Goal: Information Seeking & Learning: Learn about a topic

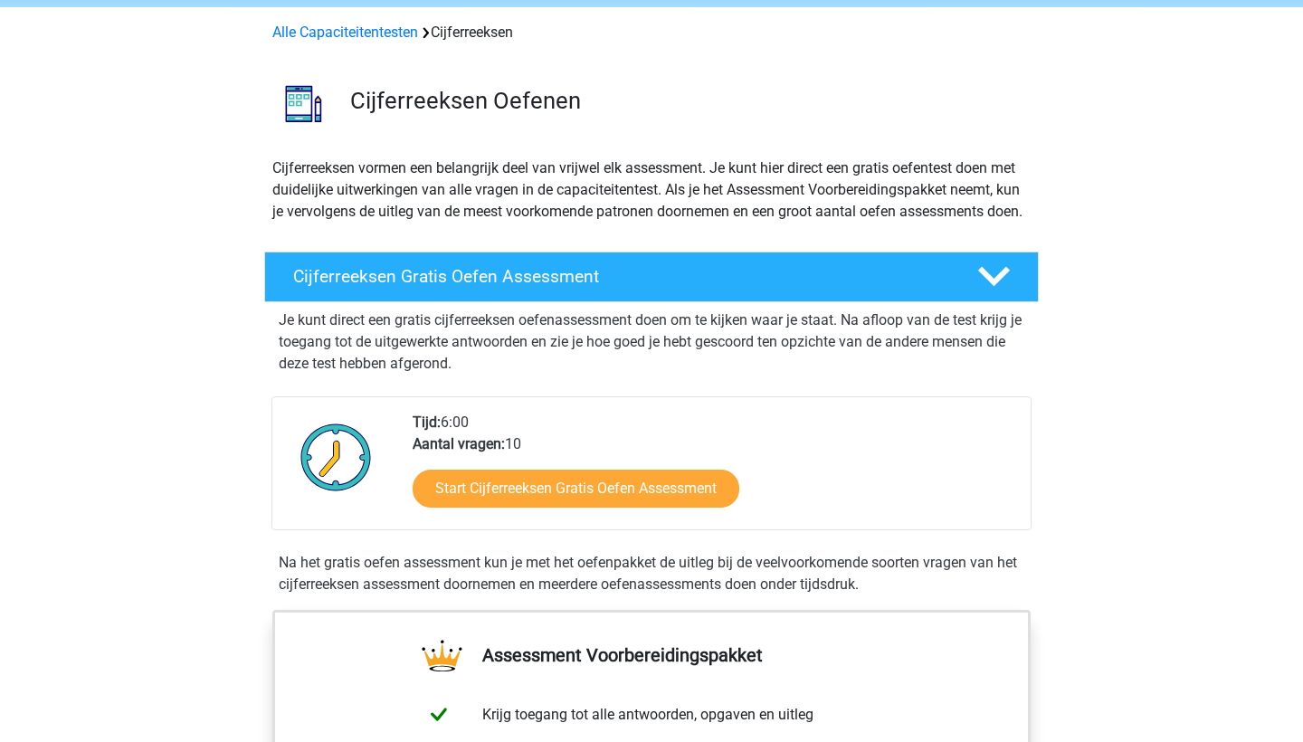
scroll to position [74, 0]
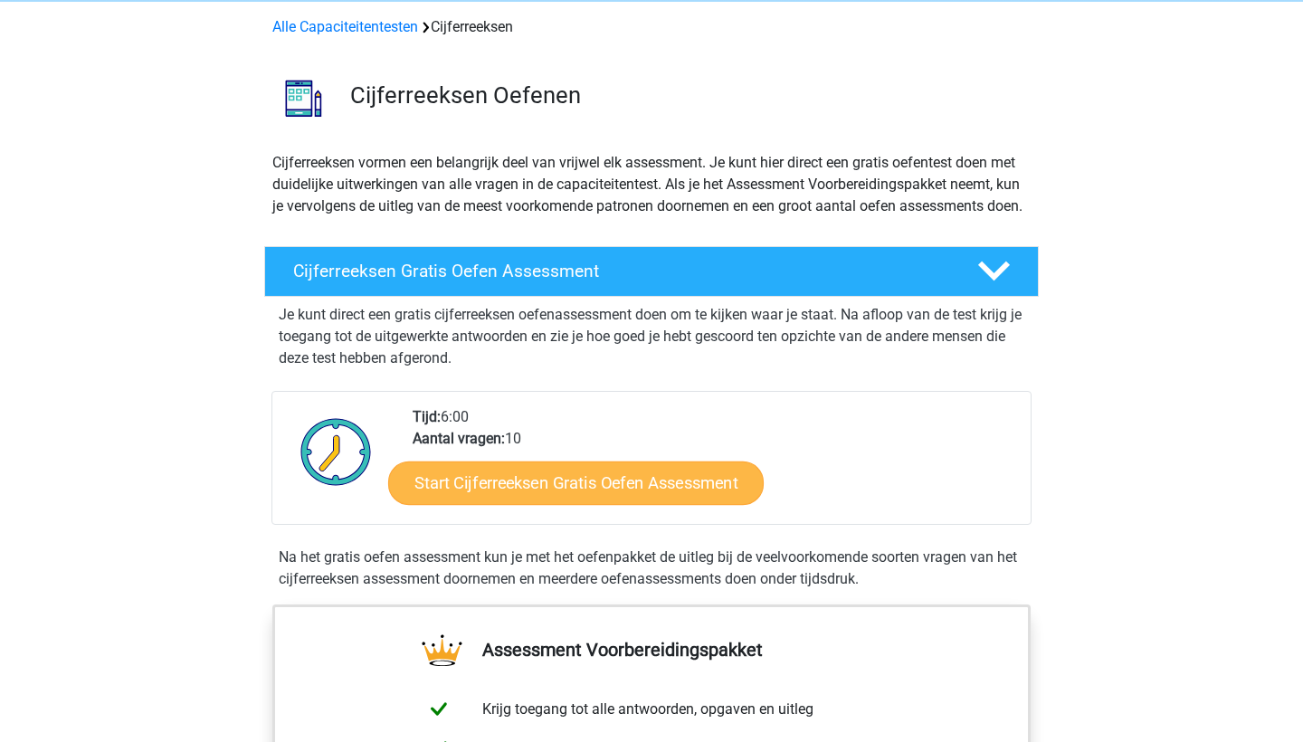
click at [597, 504] on link "Start Cijferreeksen Gratis Oefen Assessment" at bounding box center [576, 482] width 376 height 43
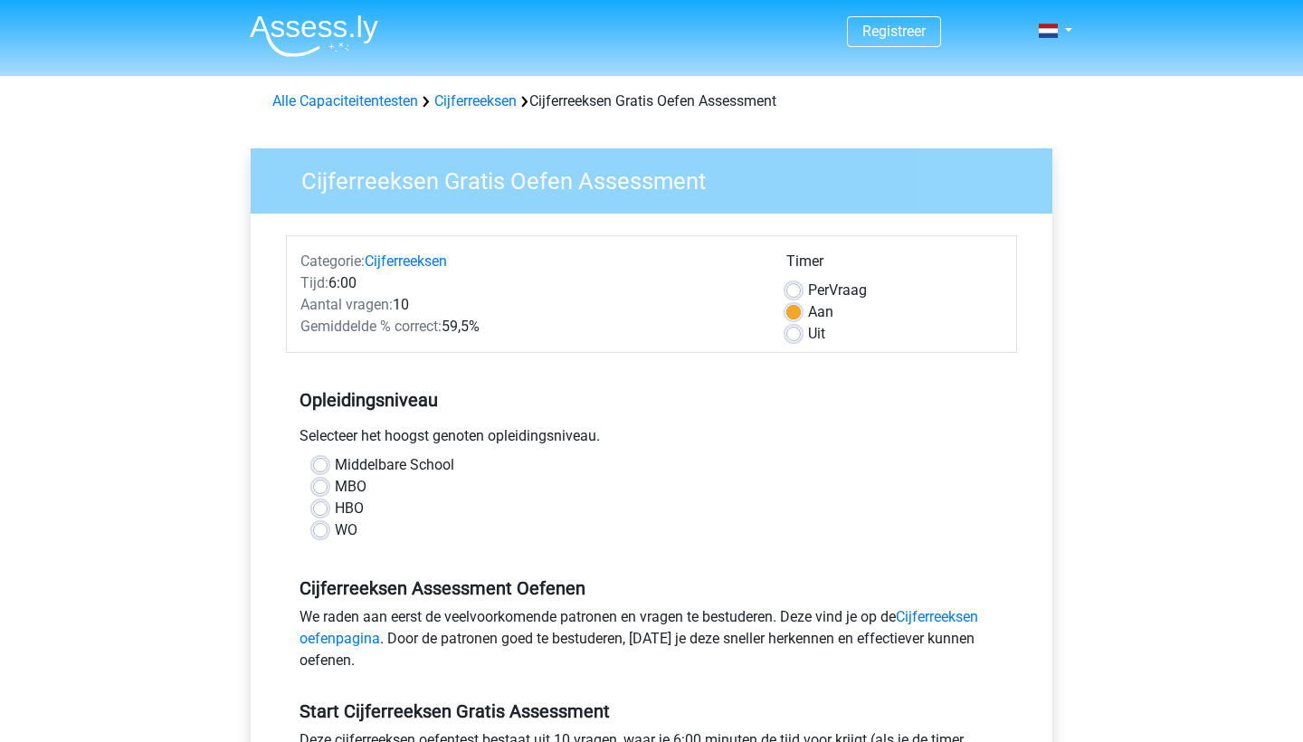
click at [335, 526] on label "WO" at bounding box center [346, 530] width 23 height 22
click at [313, 526] on input "WO" at bounding box center [320, 528] width 14 height 18
radio input "true"
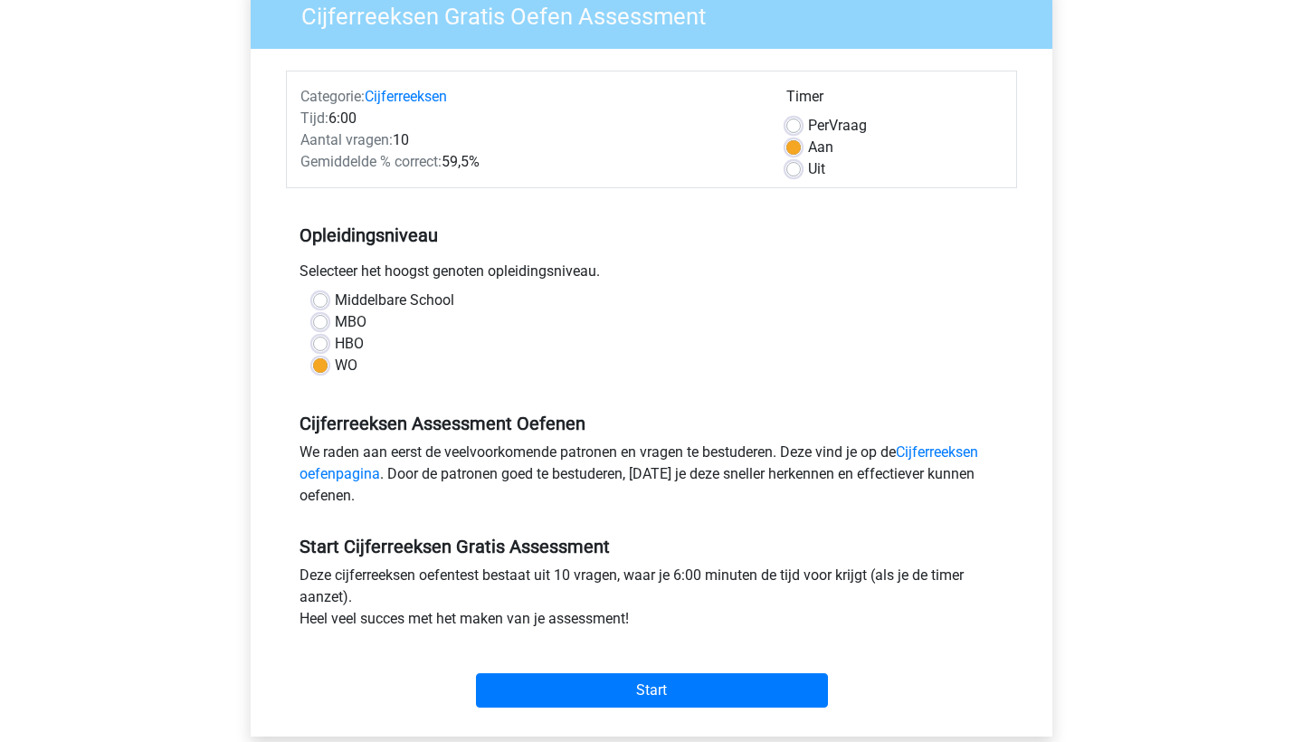
scroll to position [161, 0]
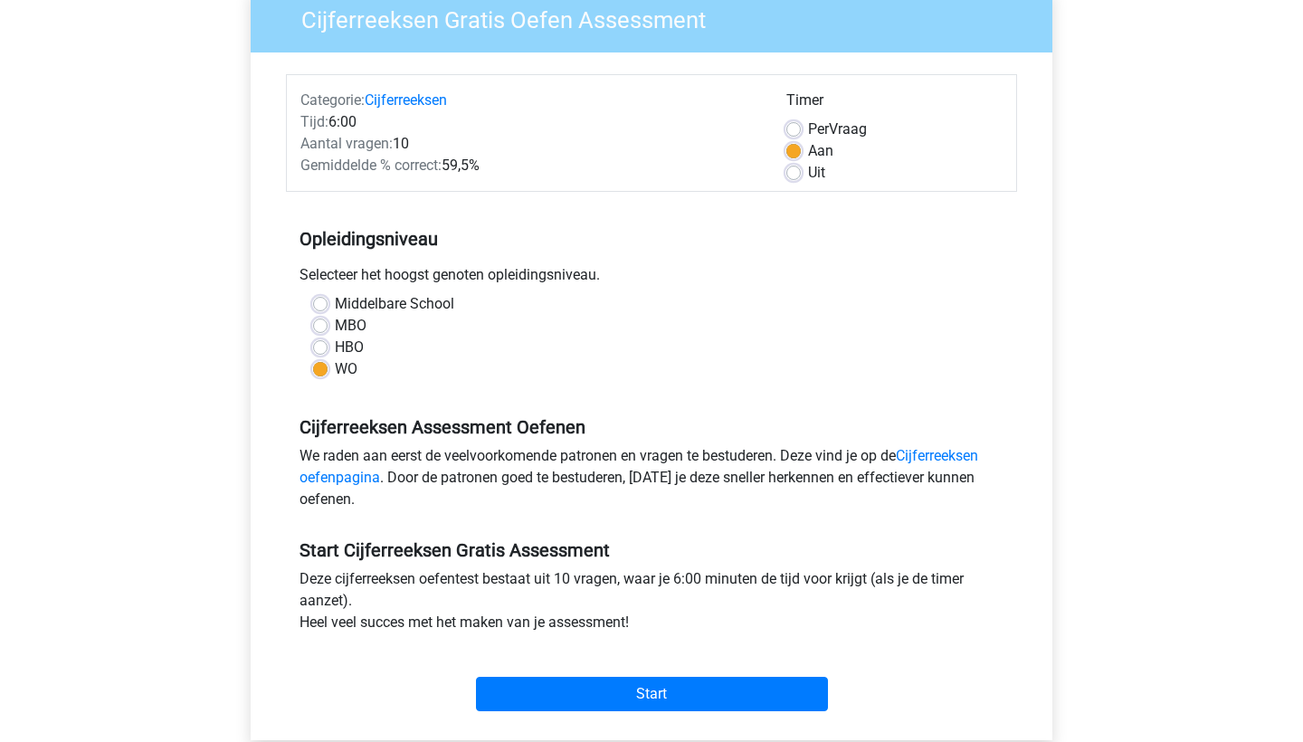
click at [792, 119] on div "Per Vraag" at bounding box center [894, 130] width 216 height 22
click at [808, 131] on label "Per Vraag" at bounding box center [837, 130] width 59 height 22
click at [795, 131] on input "Per Vraag" at bounding box center [793, 128] width 14 height 18
radio input "true"
click at [335, 349] on label "HBO" at bounding box center [349, 348] width 29 height 22
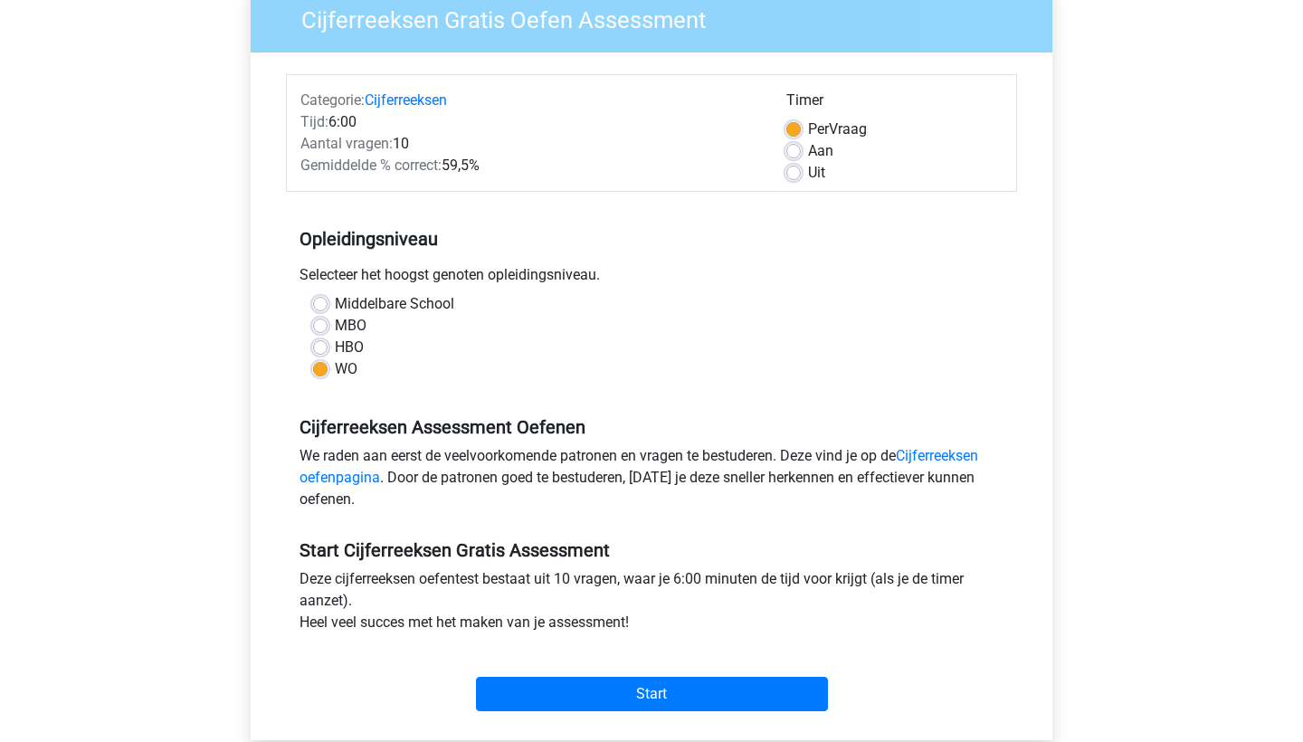
click at [326, 349] on input "HBO" at bounding box center [320, 346] width 14 height 18
radio input "true"
click at [335, 303] on label "Middelbare School" at bounding box center [394, 304] width 119 height 22
click at [321, 303] on input "Middelbare School" at bounding box center [320, 302] width 14 height 18
radio input "true"
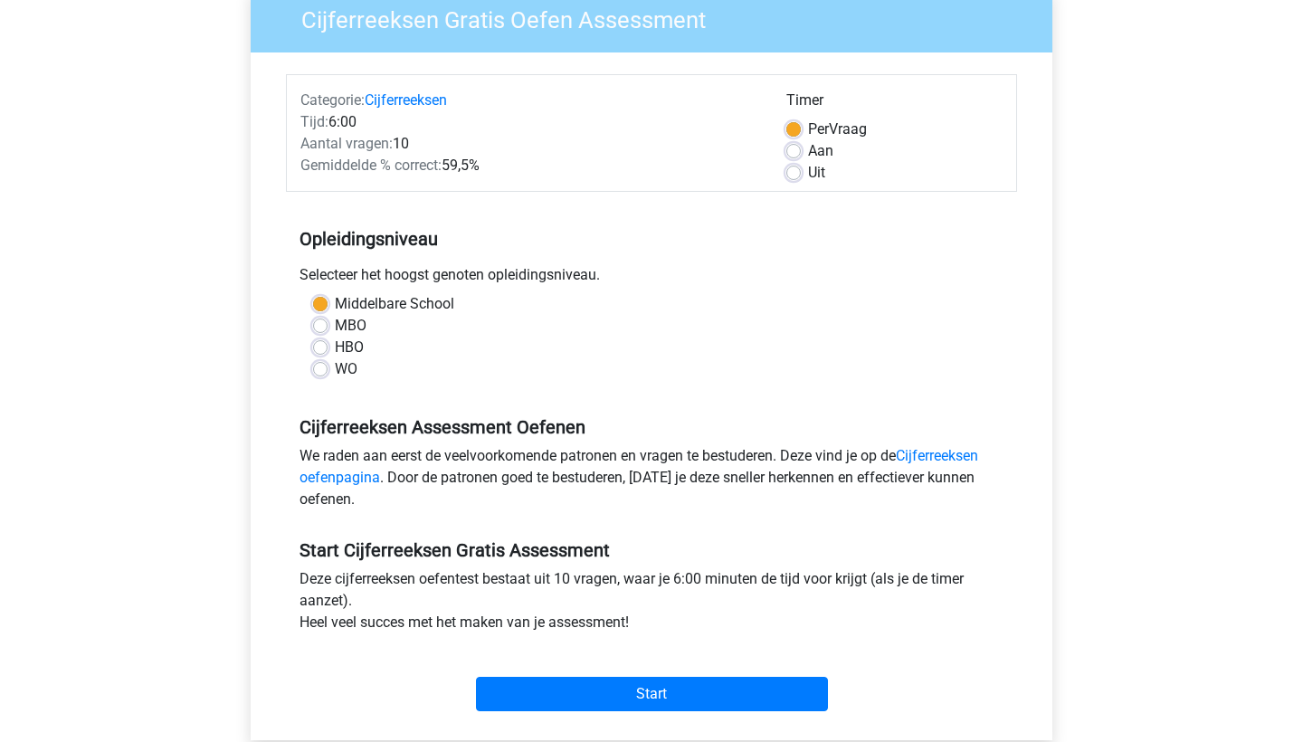
click at [329, 366] on div "WO" at bounding box center [651, 369] width 677 height 22
click at [335, 367] on label "WO" at bounding box center [346, 369] width 23 height 22
click at [324, 367] on input "WO" at bounding box center [320, 367] width 14 height 18
radio input "true"
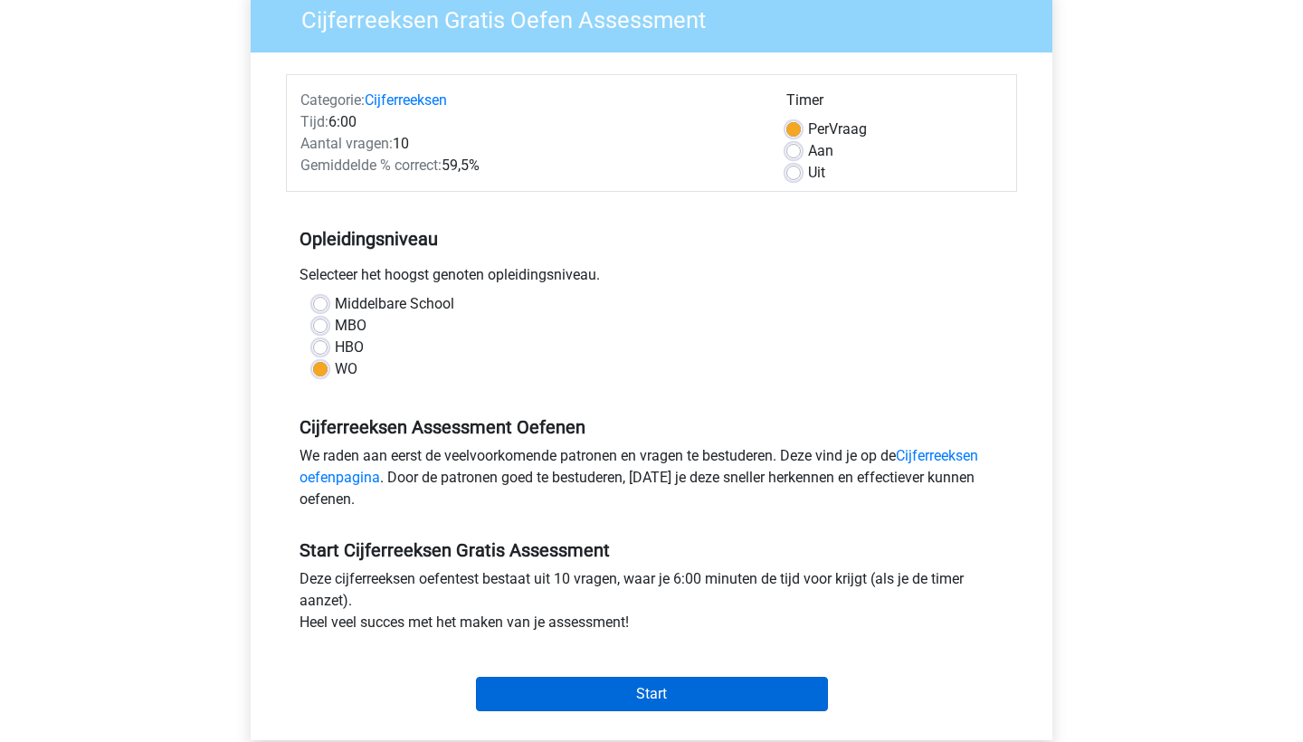
click at [605, 691] on input "Start" at bounding box center [652, 694] width 352 height 34
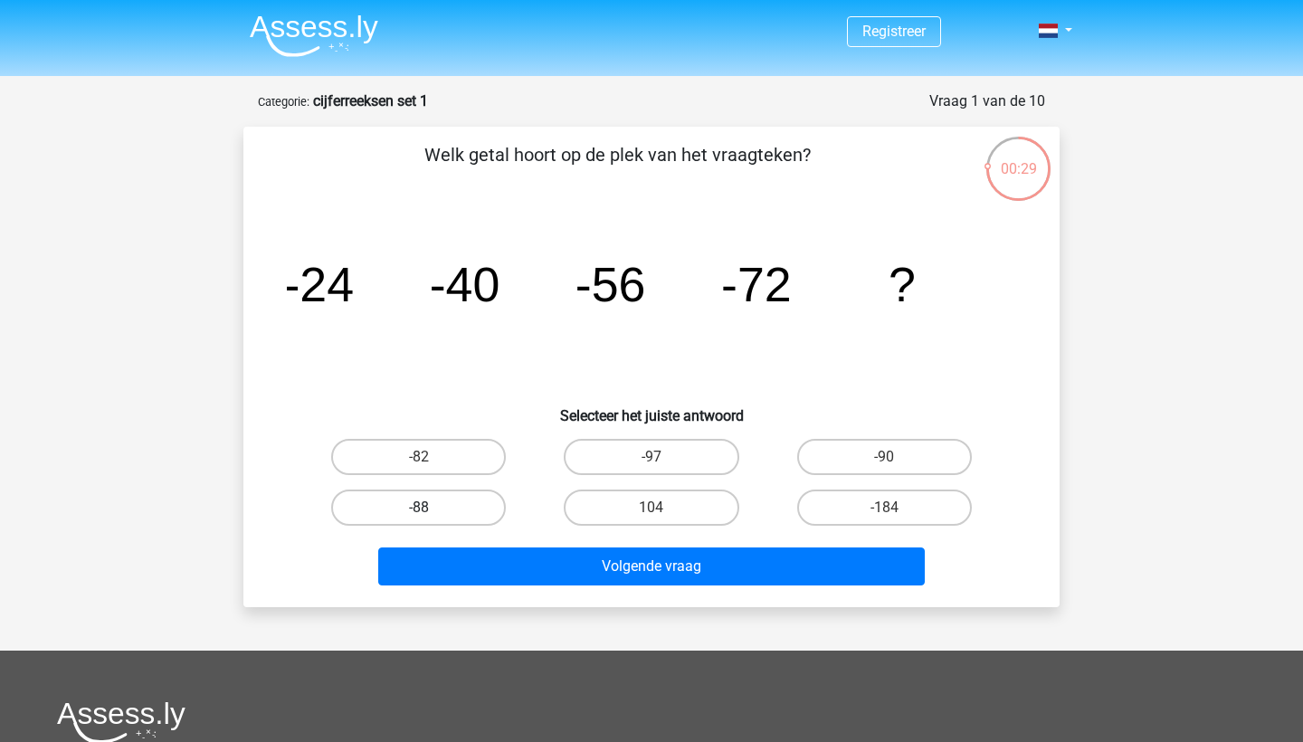
click at [441, 503] on label "-88" at bounding box center [418, 508] width 175 height 36
click at [431, 508] on input "-88" at bounding box center [425, 514] width 12 height 12
radio input "true"
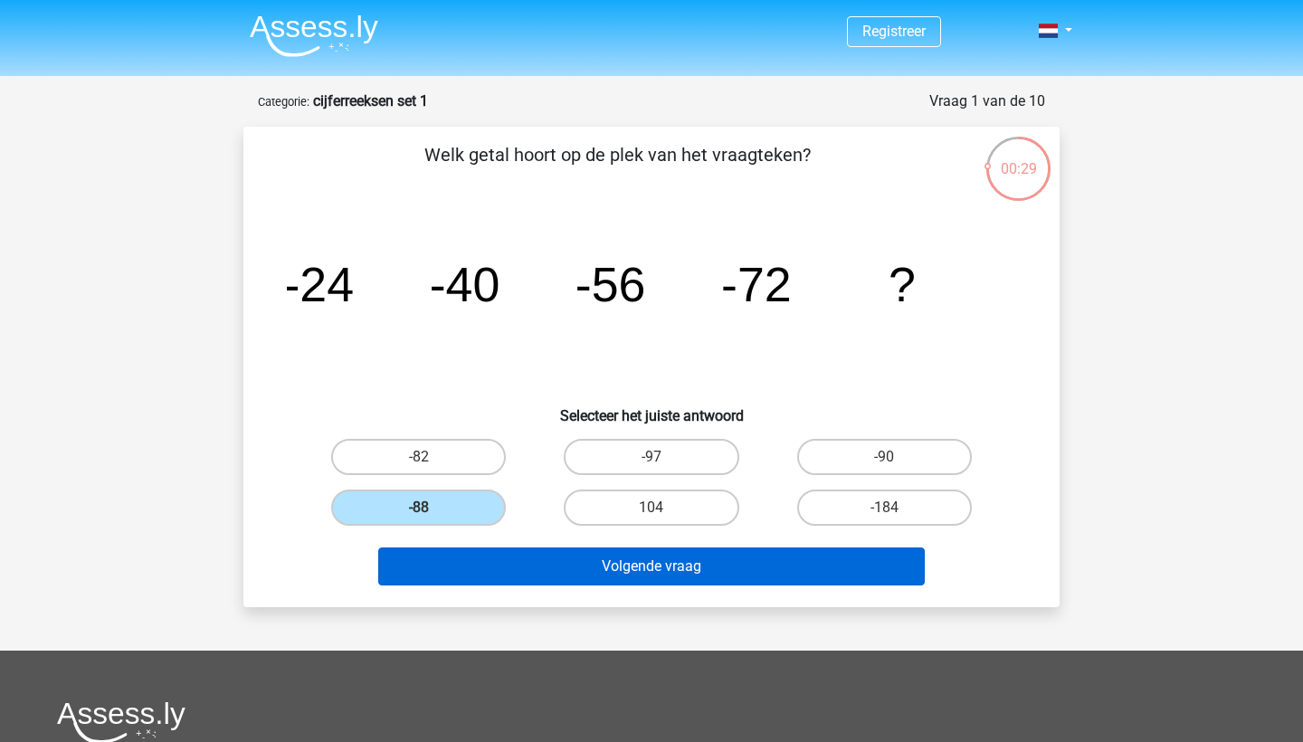
click at [631, 574] on button "Volgende vraag" at bounding box center [652, 567] width 548 height 38
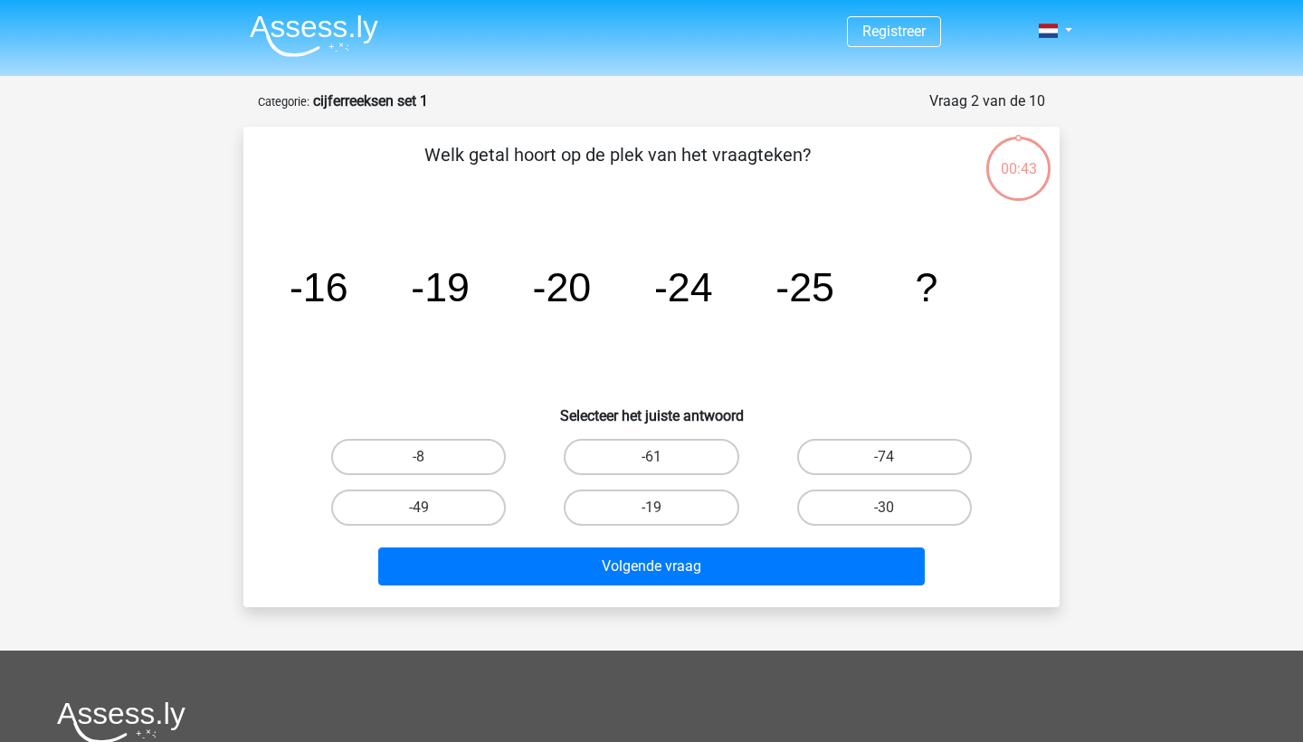
scroll to position [90, 0]
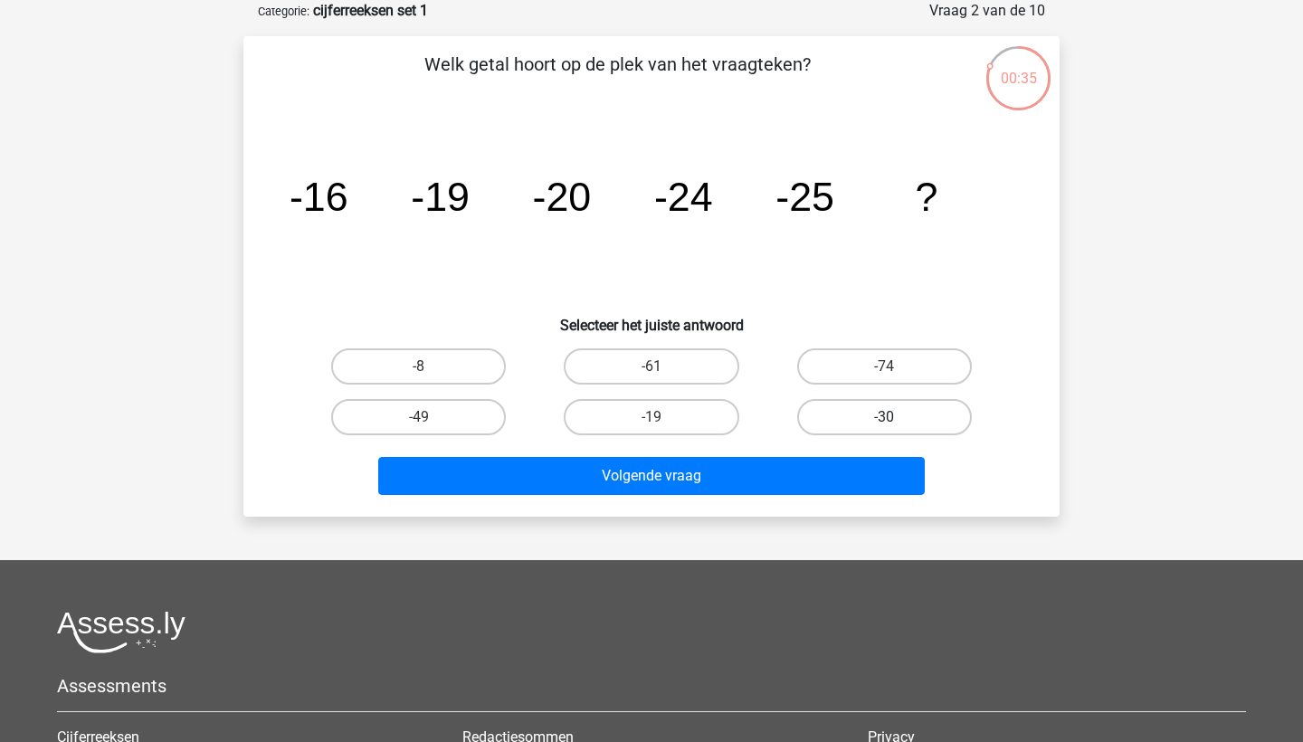
click at [925, 416] on label "-30" at bounding box center [884, 417] width 175 height 36
click at [896, 417] on input "-30" at bounding box center [890, 423] width 12 height 12
radio input "true"
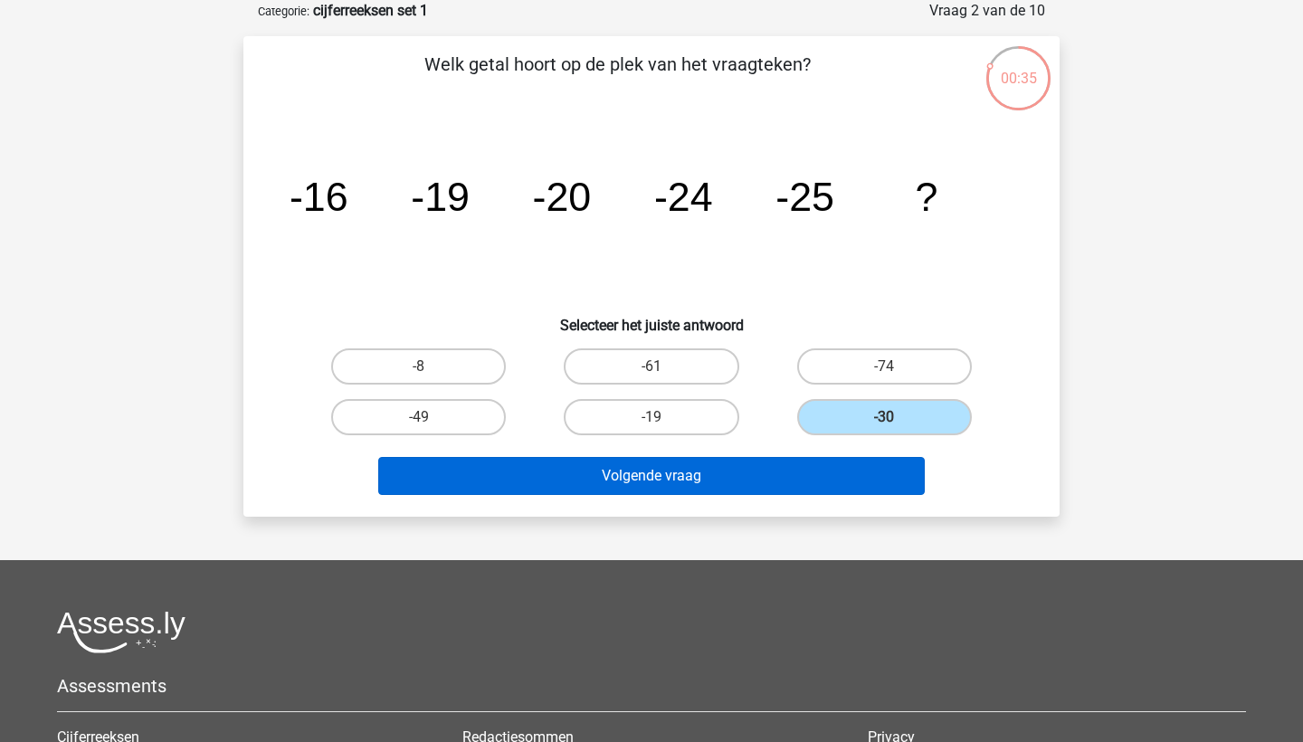
click at [746, 463] on button "Volgende vraag" at bounding box center [652, 476] width 548 height 38
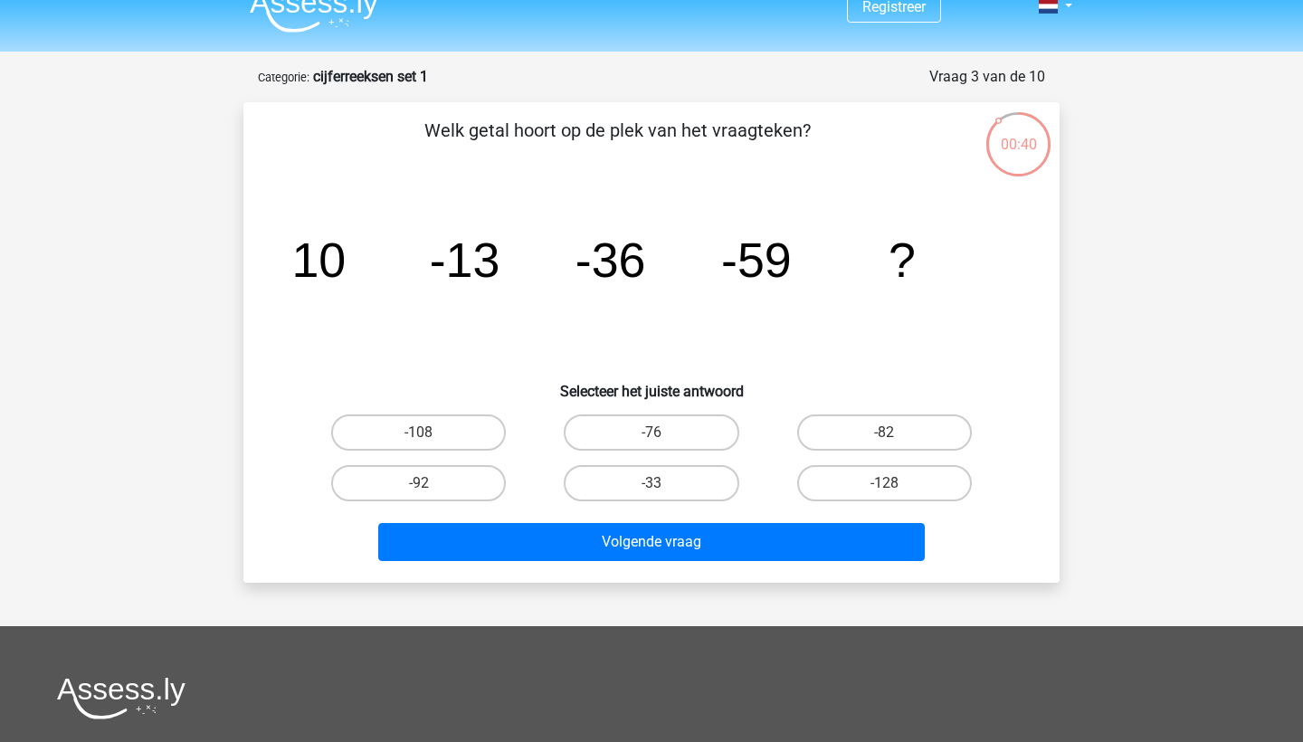
scroll to position [24, 0]
click at [889, 423] on label "-82" at bounding box center [884, 432] width 175 height 36
click at [889, 433] on input "-82" at bounding box center [890, 439] width 12 height 12
radio input "true"
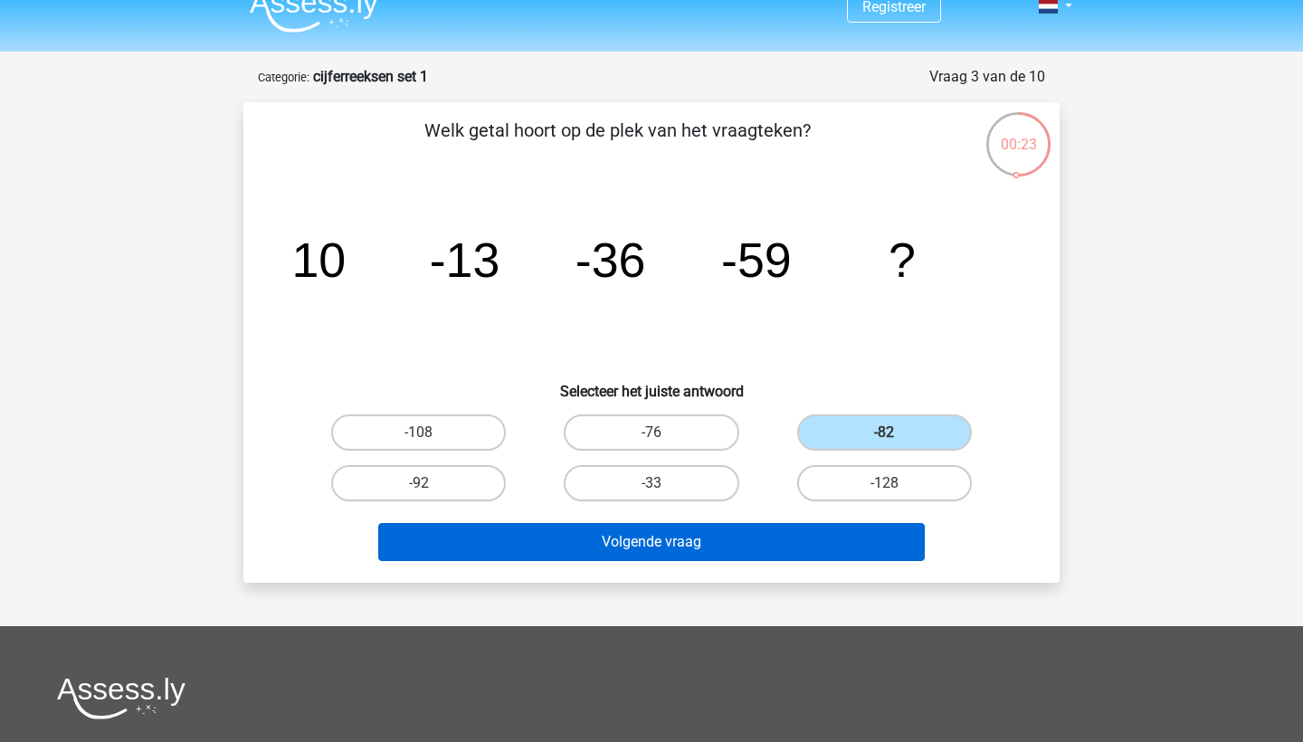
click at [681, 545] on button "Volgende vraag" at bounding box center [652, 542] width 548 height 38
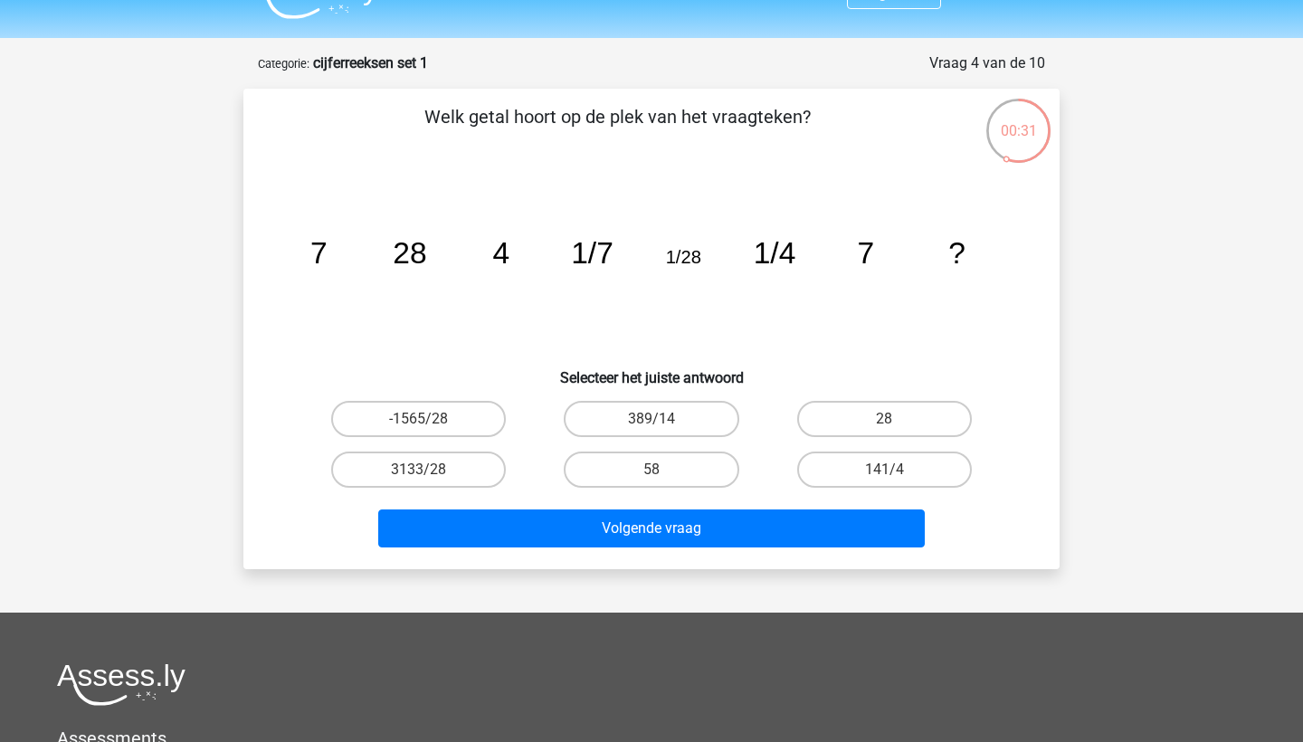
scroll to position [38, 0]
click at [872, 428] on label "28" at bounding box center [884, 419] width 175 height 36
click at [884, 428] on input "28" at bounding box center [890, 425] width 12 height 12
radio input "true"
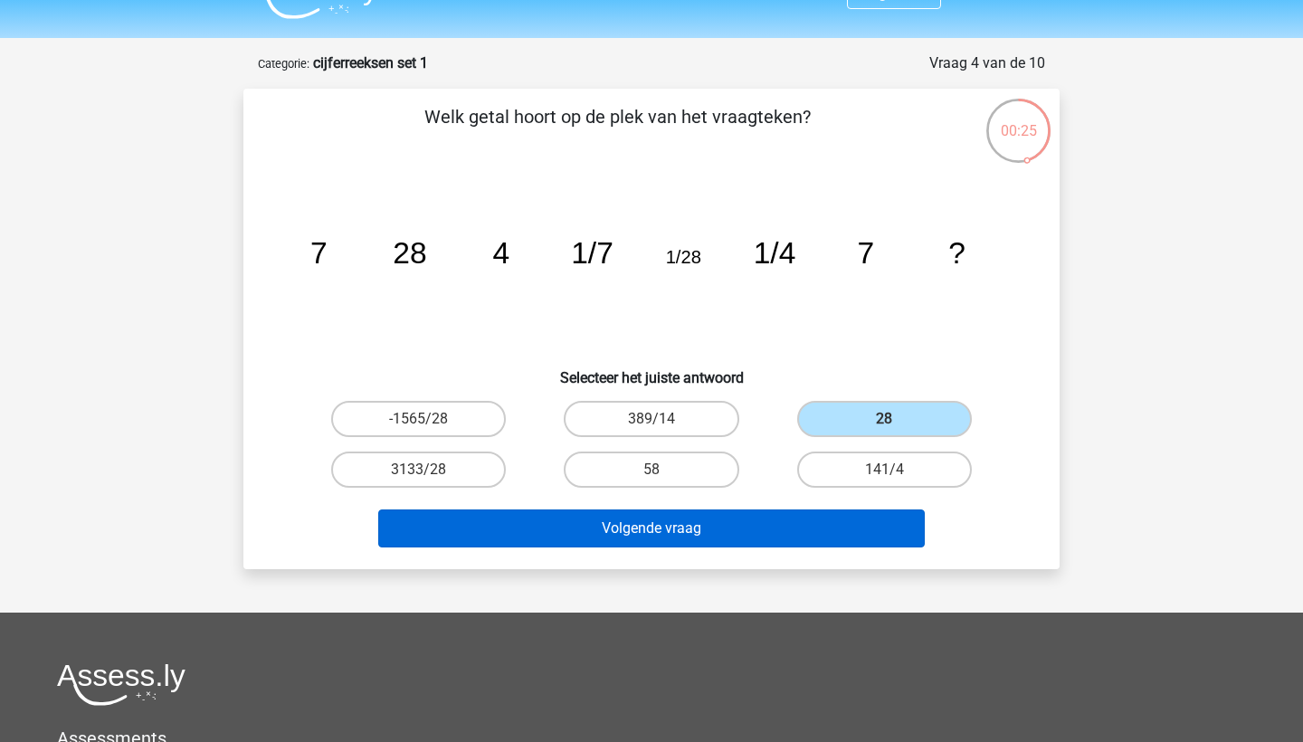
click at [700, 524] on button "Volgende vraag" at bounding box center [652, 529] width 548 height 38
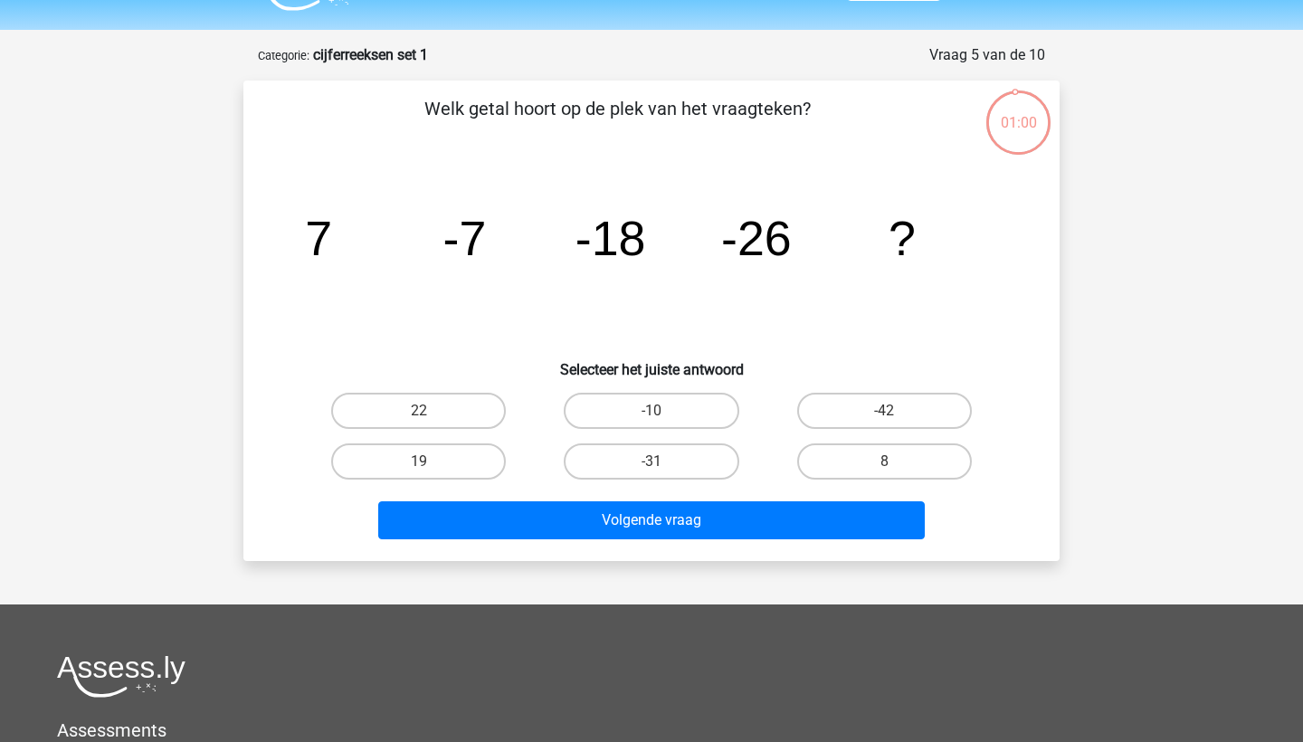
scroll to position [43, 0]
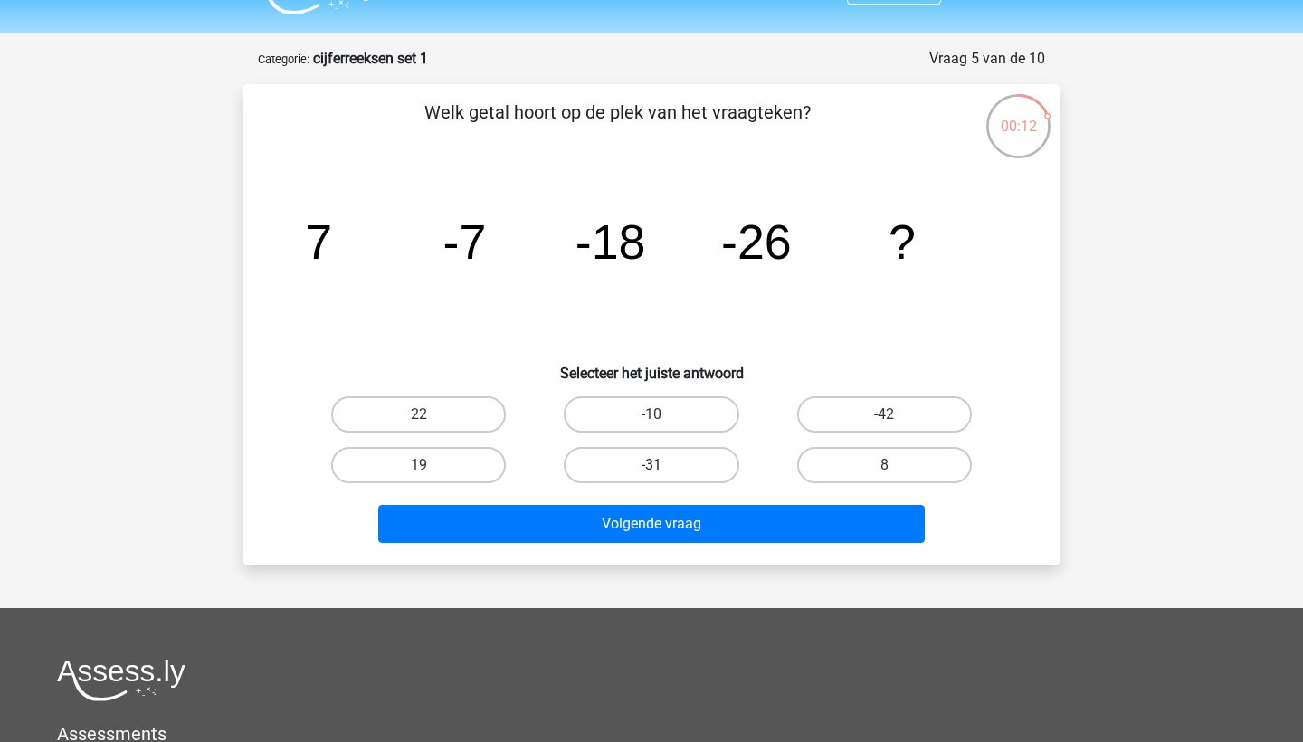
click at [636, 467] on label "-31" at bounding box center [651, 465] width 175 height 36
click at [652, 467] on input "-31" at bounding box center [658, 471] width 12 height 12
radio input "true"
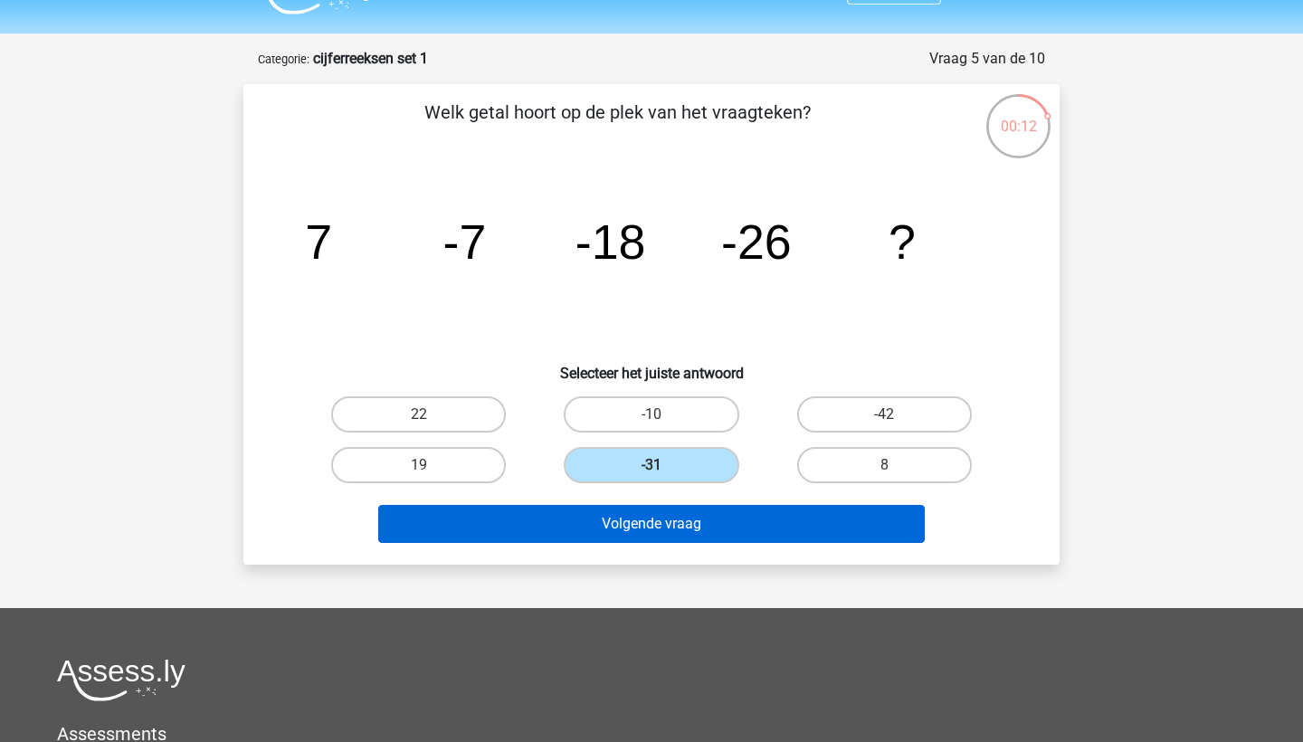
click at [664, 530] on button "Volgende vraag" at bounding box center [652, 524] width 548 height 38
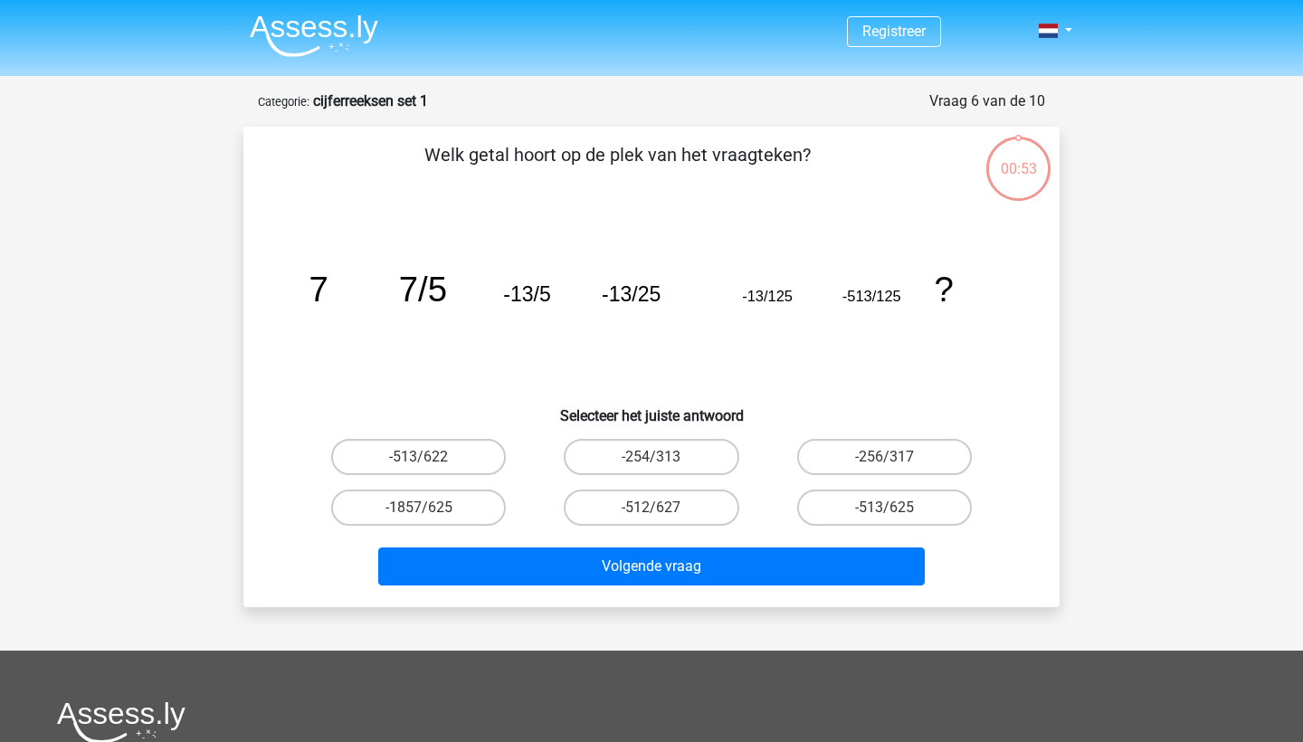
scroll to position [0, 0]
click at [903, 509] on label "-513/625" at bounding box center [884, 508] width 175 height 36
click at [896, 509] on input "-513/625" at bounding box center [890, 514] width 12 height 12
radio input "true"
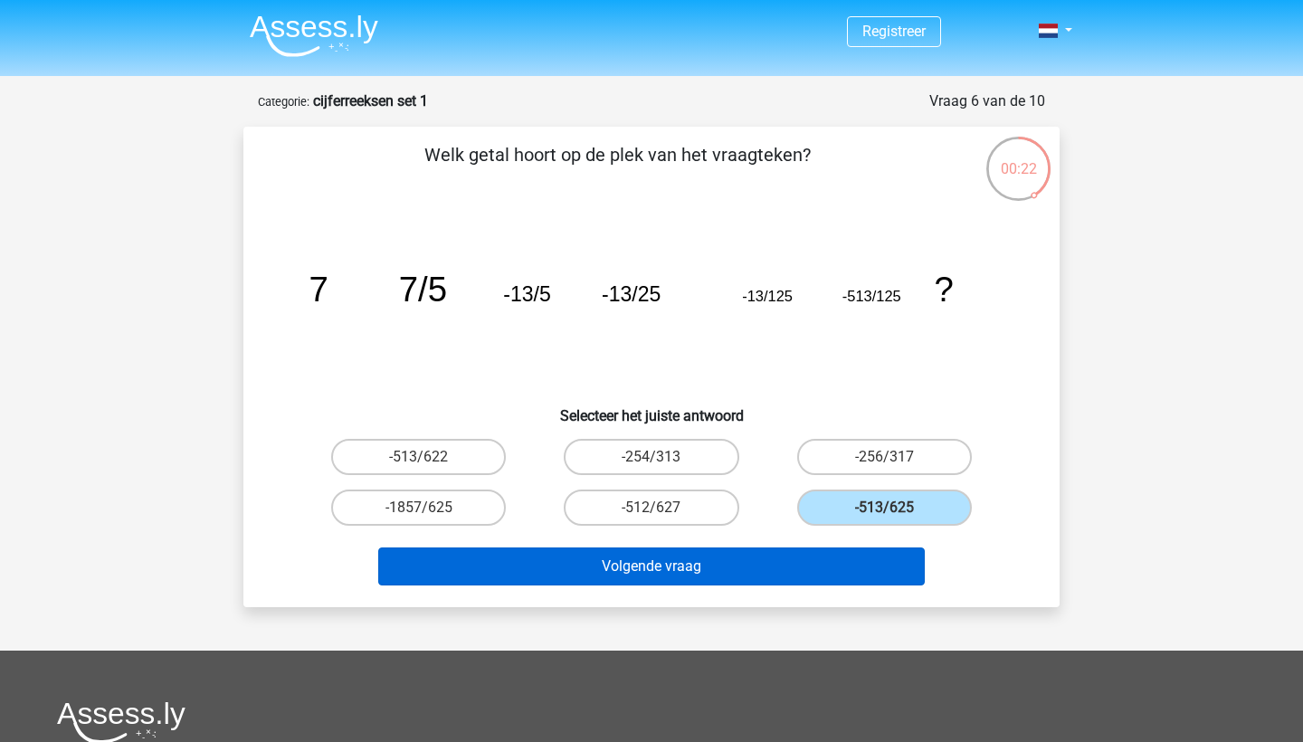
click at [751, 568] on button "Volgende vraag" at bounding box center [652, 567] width 548 height 38
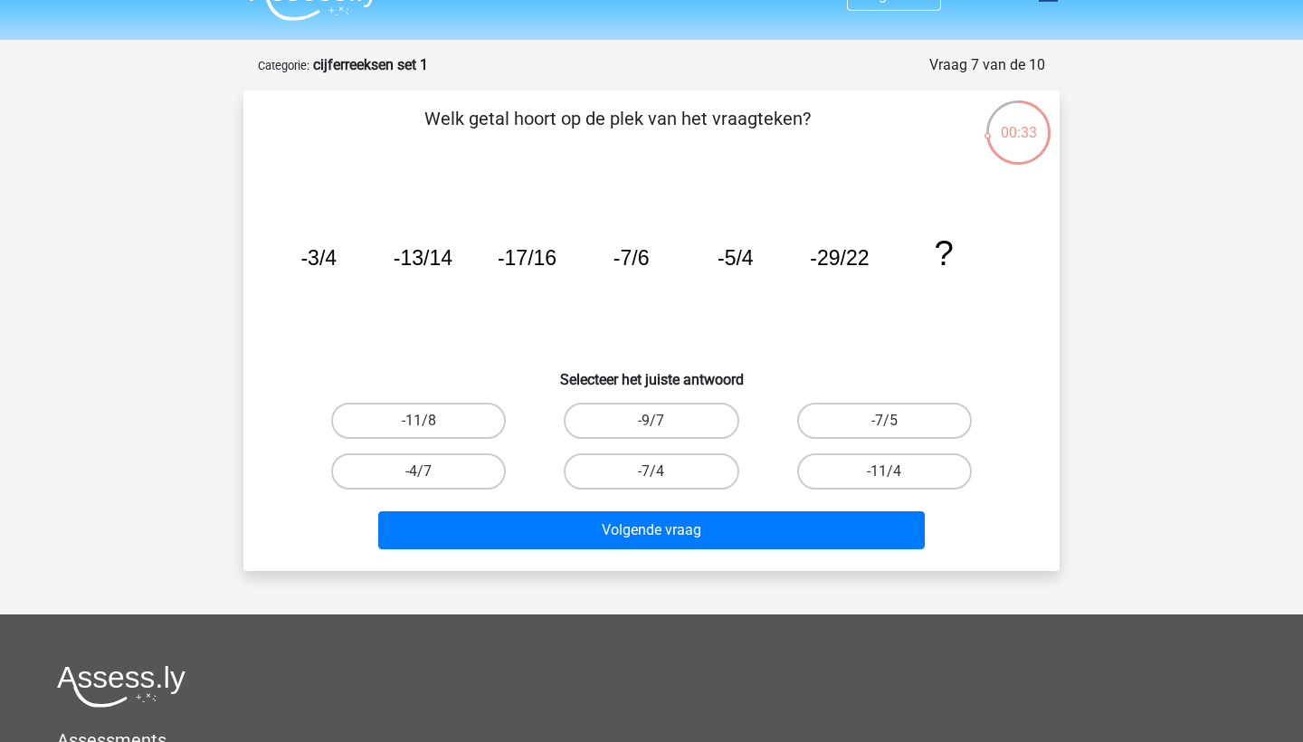
scroll to position [27, 0]
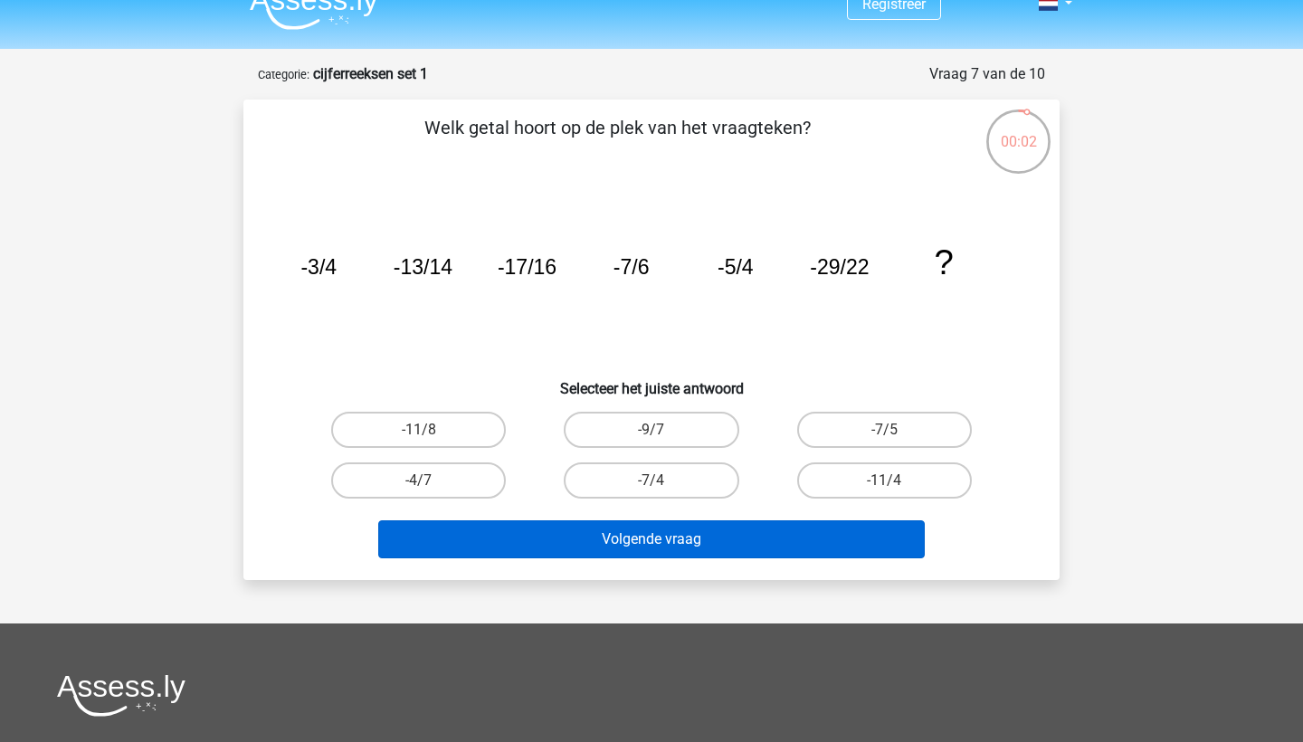
click at [731, 527] on button "Volgende vraag" at bounding box center [652, 539] width 548 height 38
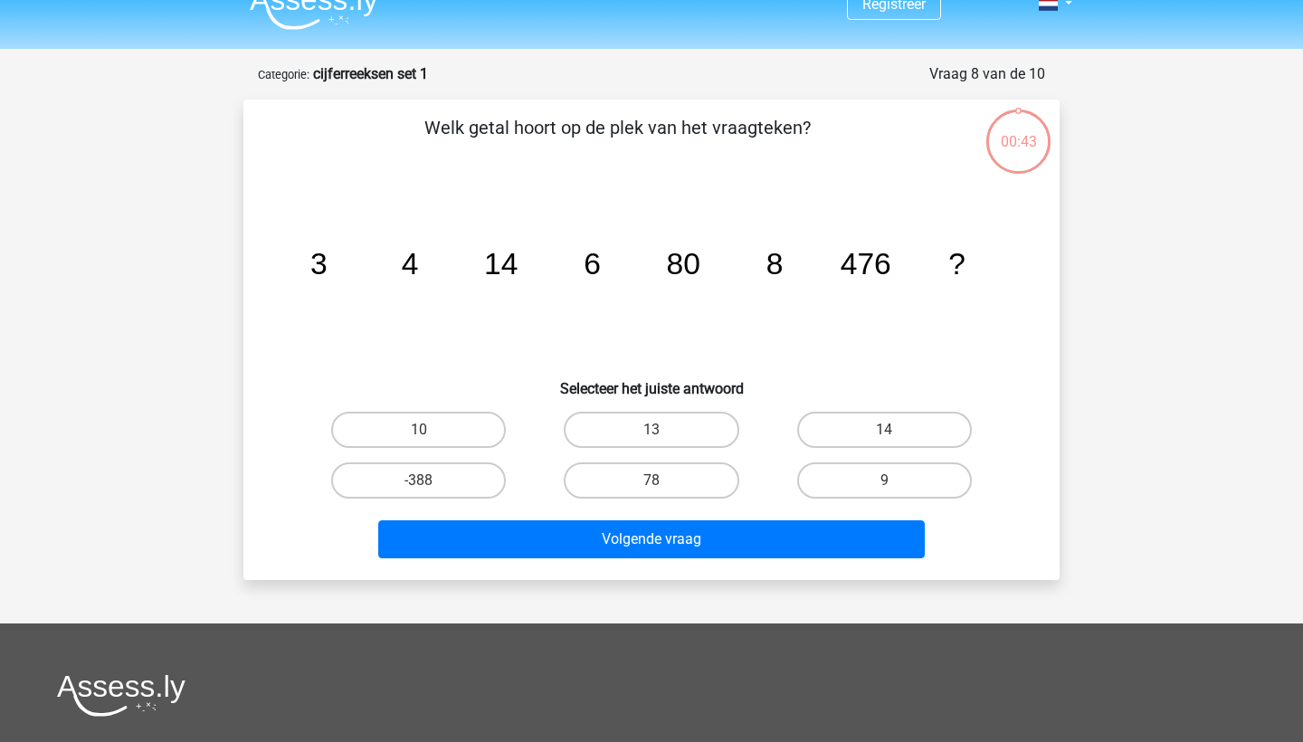
scroll to position [27, 0]
click at [420, 430] on input "10" at bounding box center [425, 436] width 12 height 12
radio input "true"
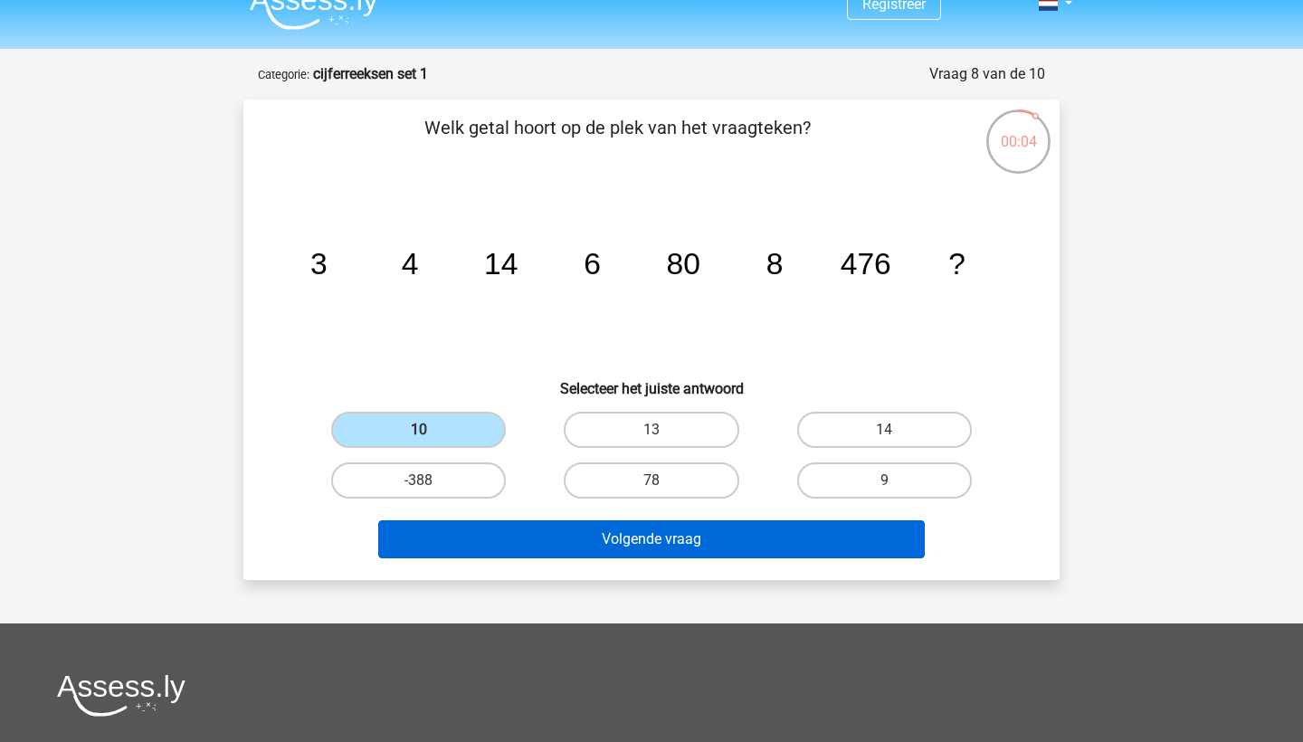
click at [632, 544] on button "Volgende vraag" at bounding box center [652, 539] width 548 height 38
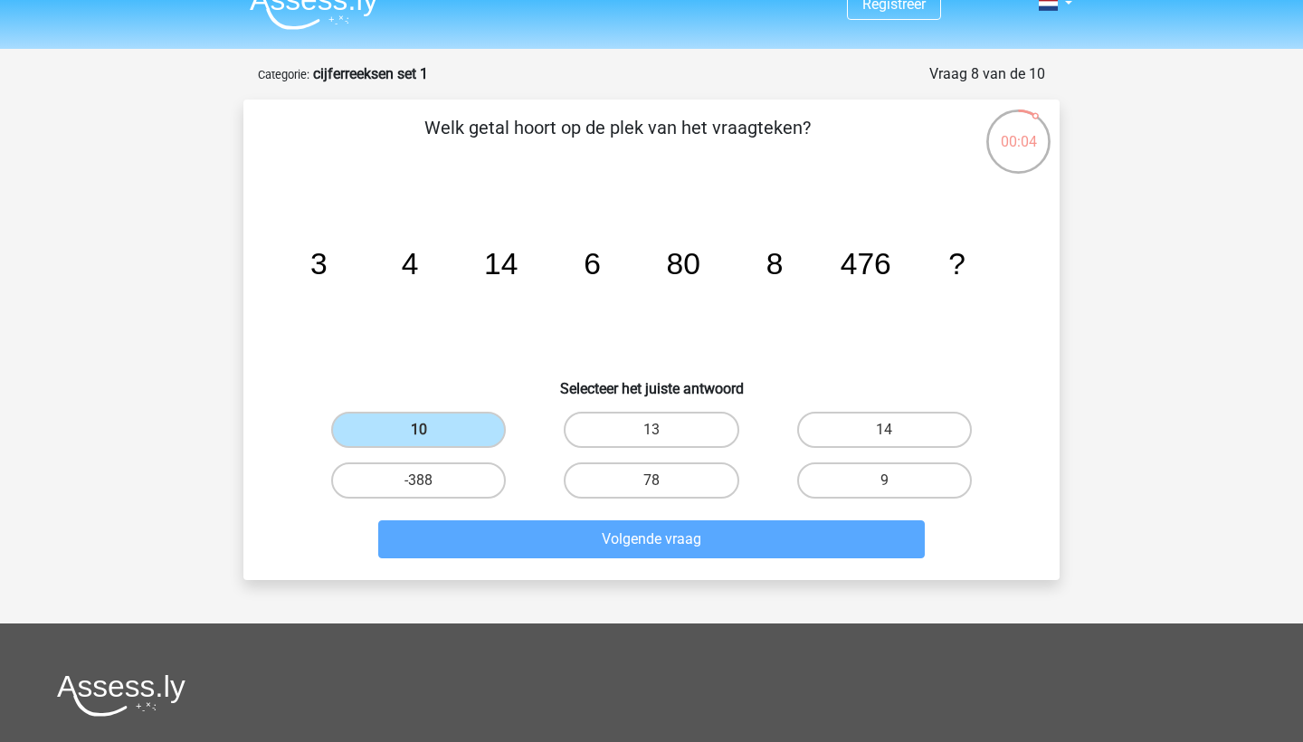
scroll to position [90, 0]
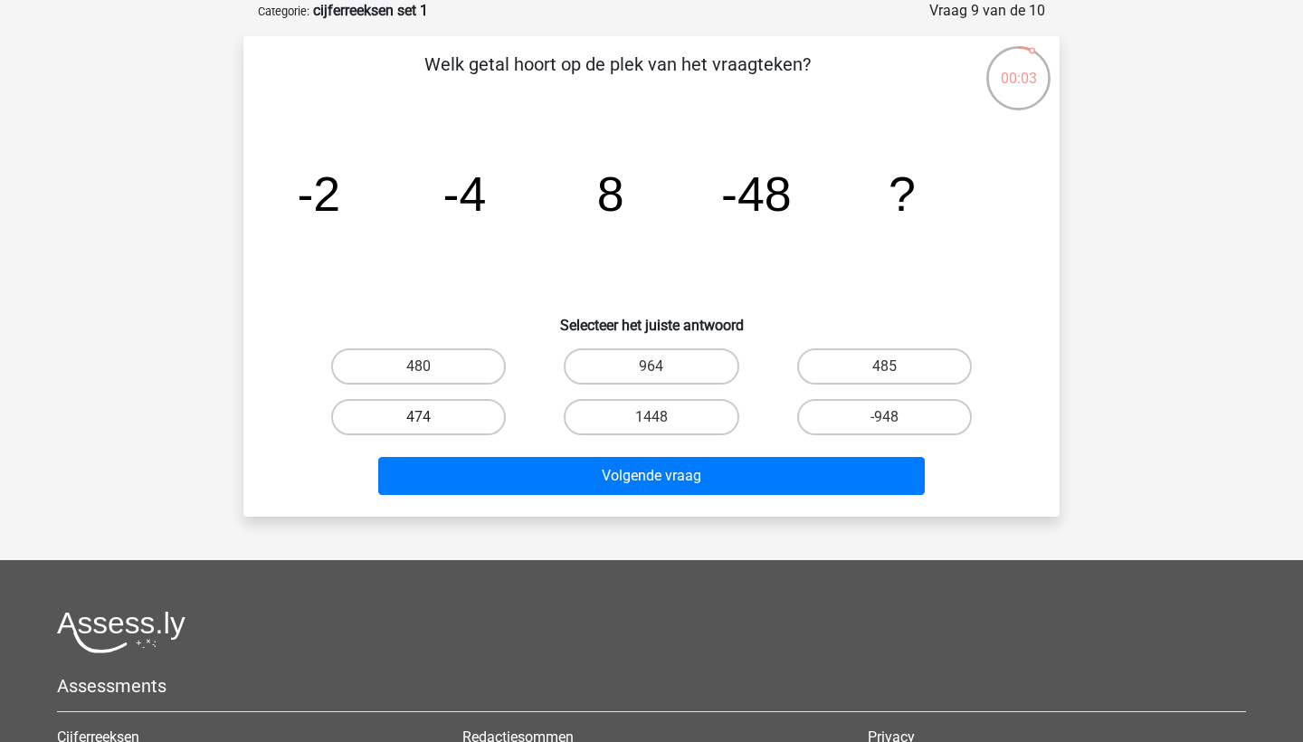
click at [462, 409] on label "474" at bounding box center [418, 417] width 175 height 36
click at [431, 417] on input "474" at bounding box center [425, 423] width 12 height 12
radio input "true"
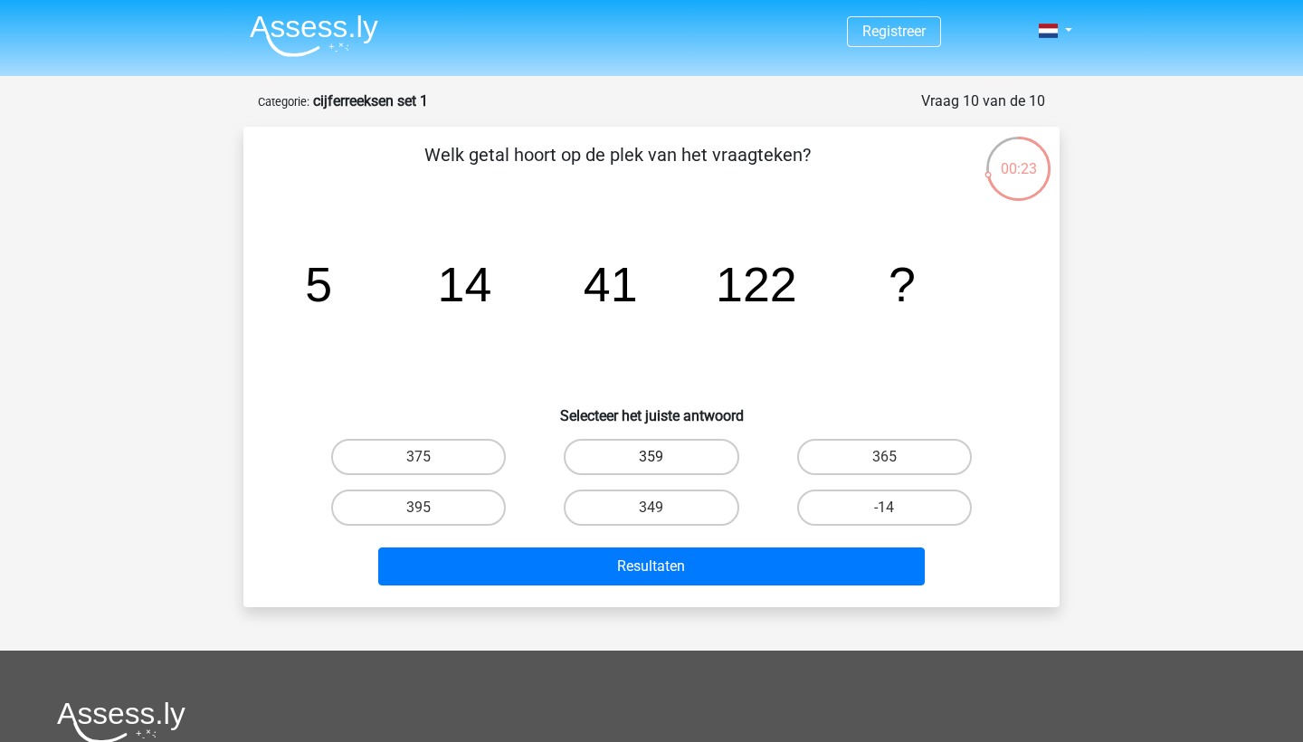
click at [679, 464] on label "359" at bounding box center [651, 457] width 175 height 36
click at [663, 464] on input "359" at bounding box center [658, 463] width 12 height 12
radio input "true"
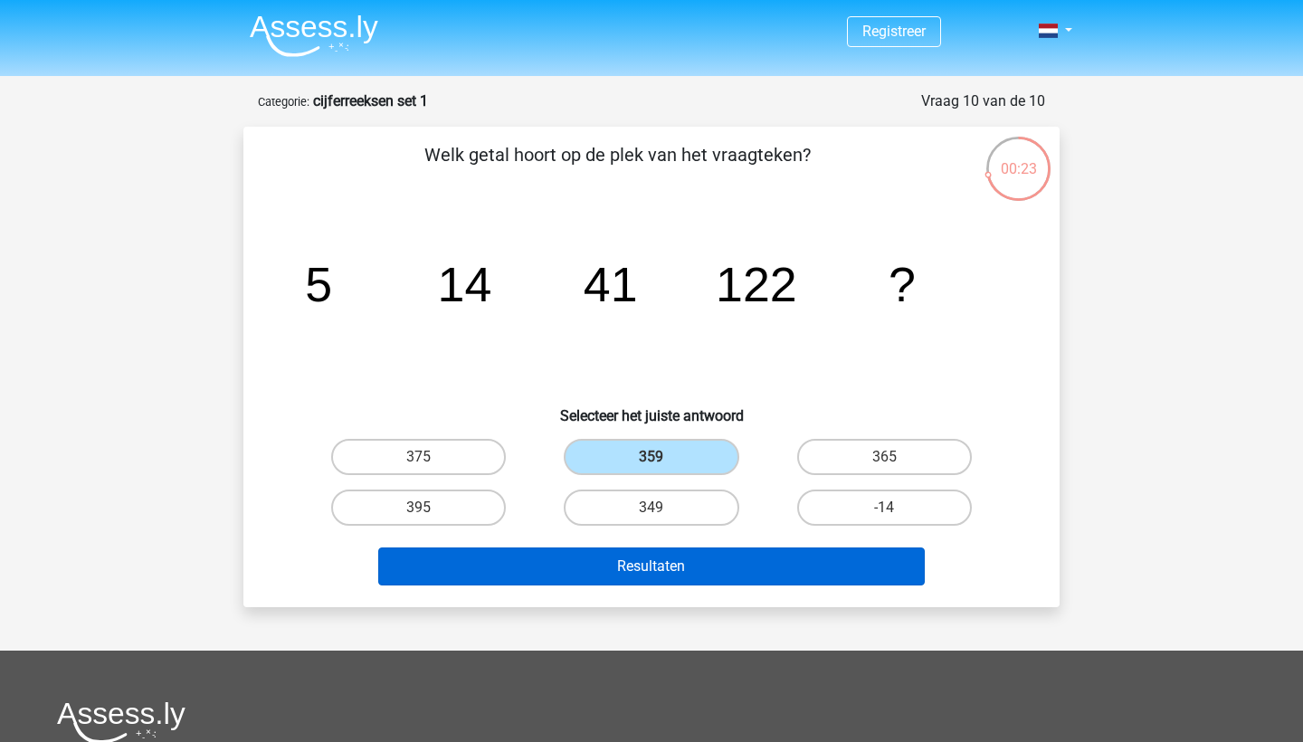
click at [718, 565] on button "Resultaten" at bounding box center [652, 567] width 548 height 38
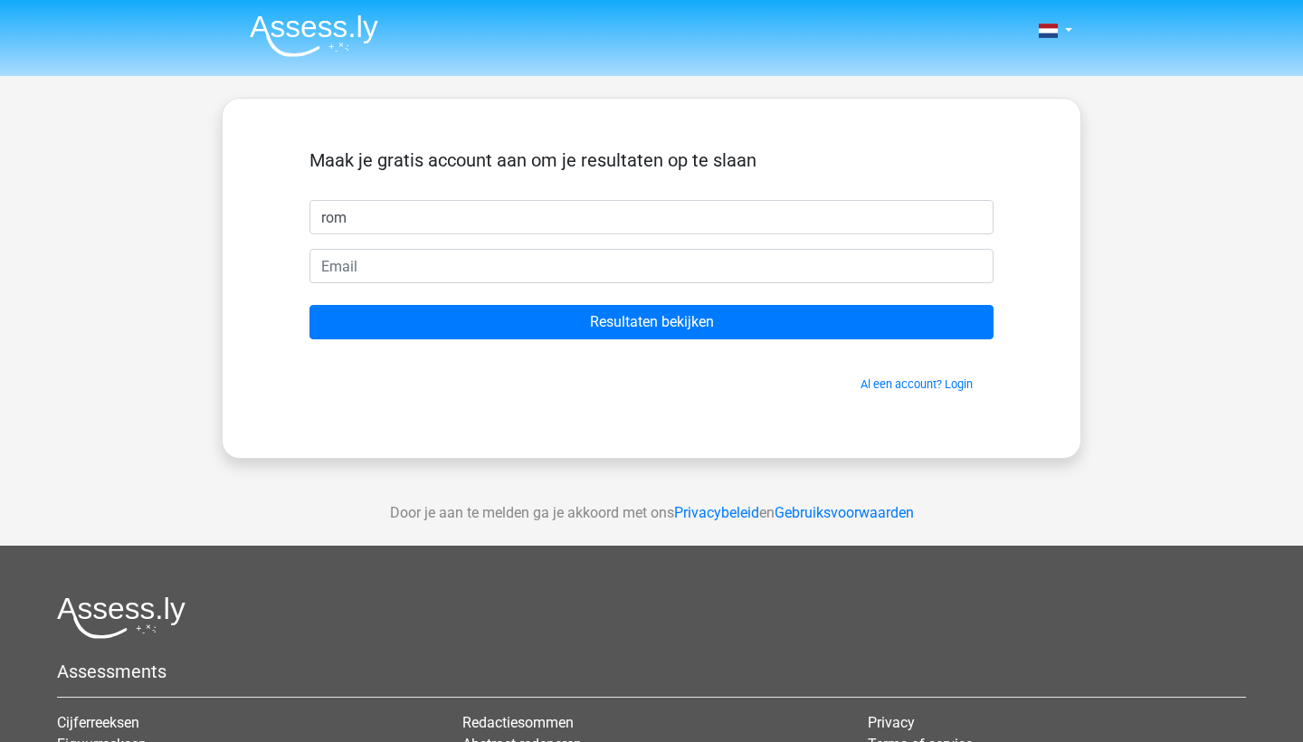
type input "rom"
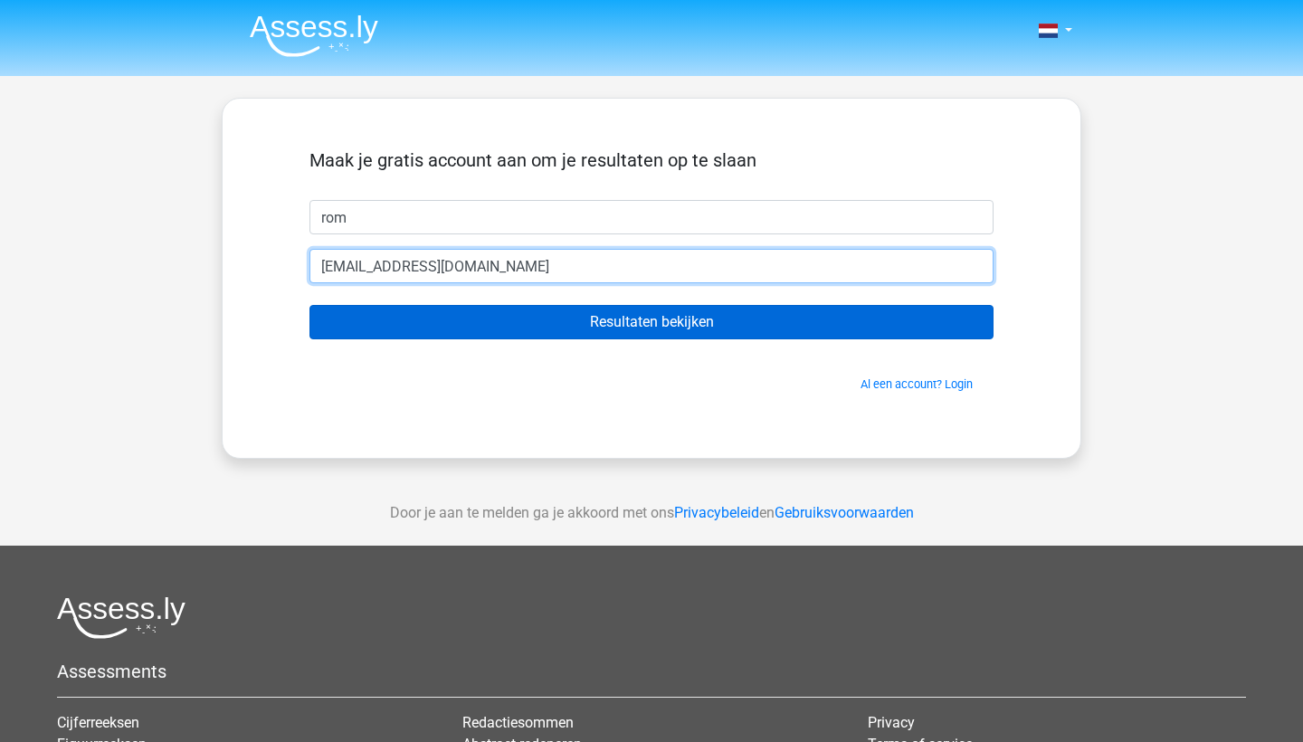
type input "[EMAIL_ADDRESS][DOMAIN_NAME]"
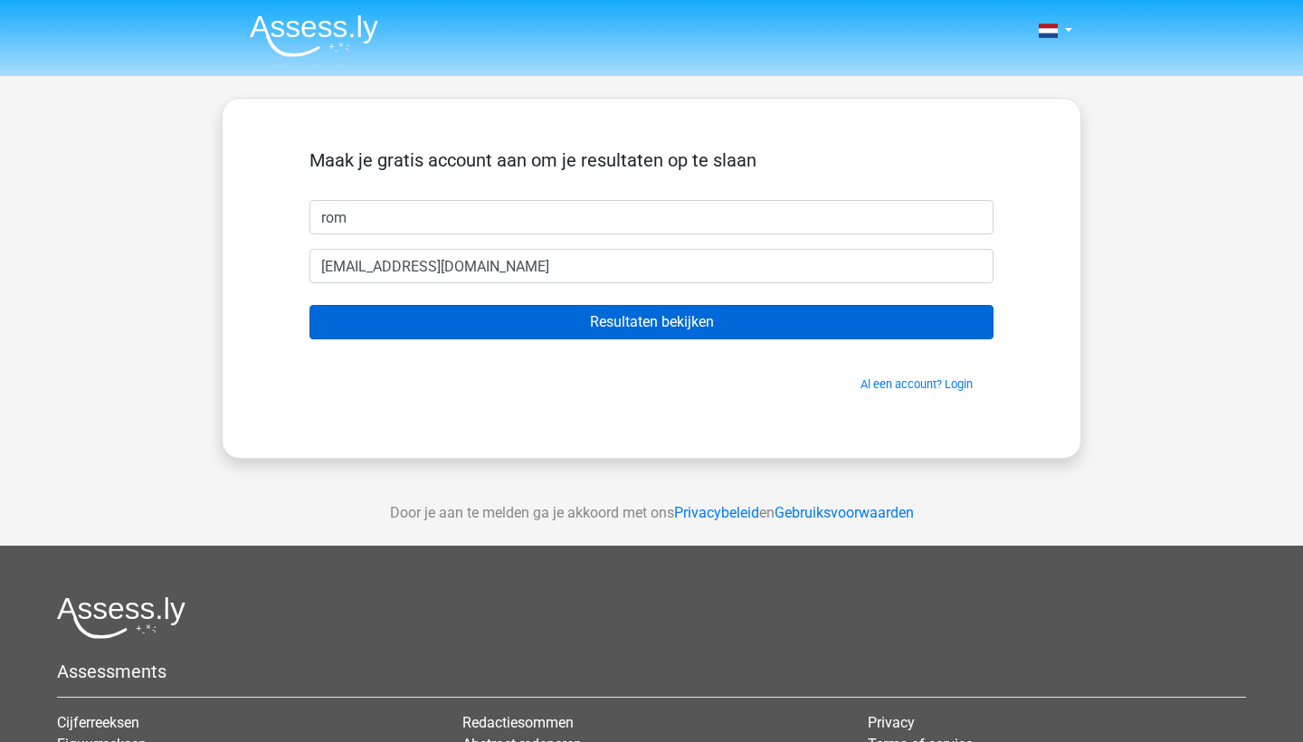
click at [451, 306] on input "Resultaten bekijken" at bounding box center [652, 322] width 684 height 34
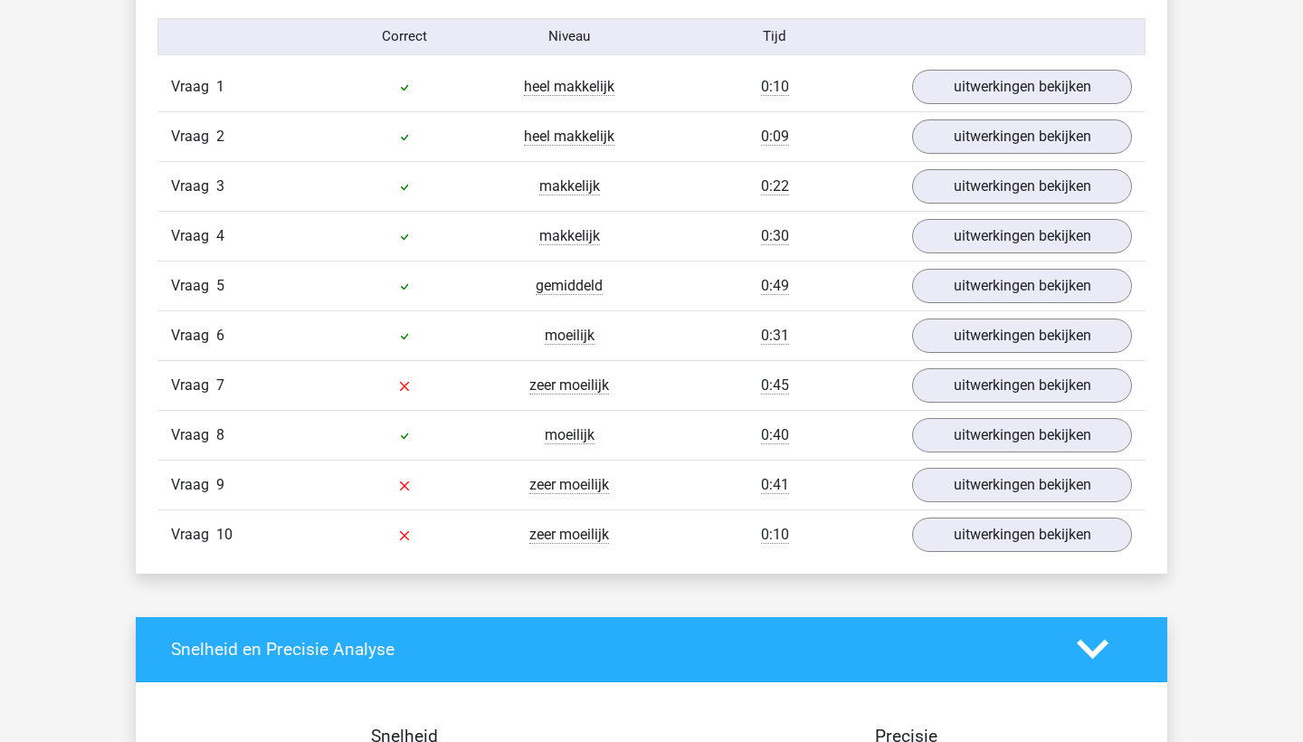
scroll to position [1503, 0]
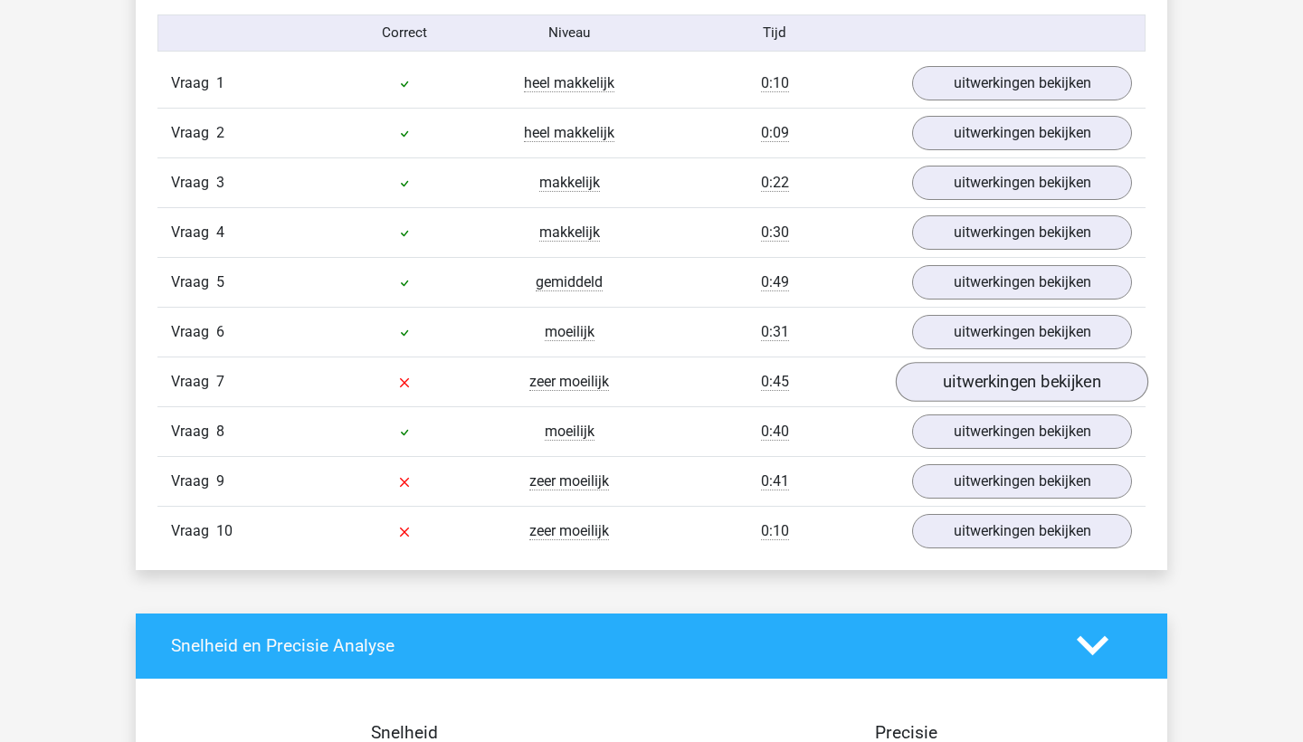
click at [1002, 372] on link "uitwerkingen bekijken" at bounding box center [1022, 382] width 252 height 40
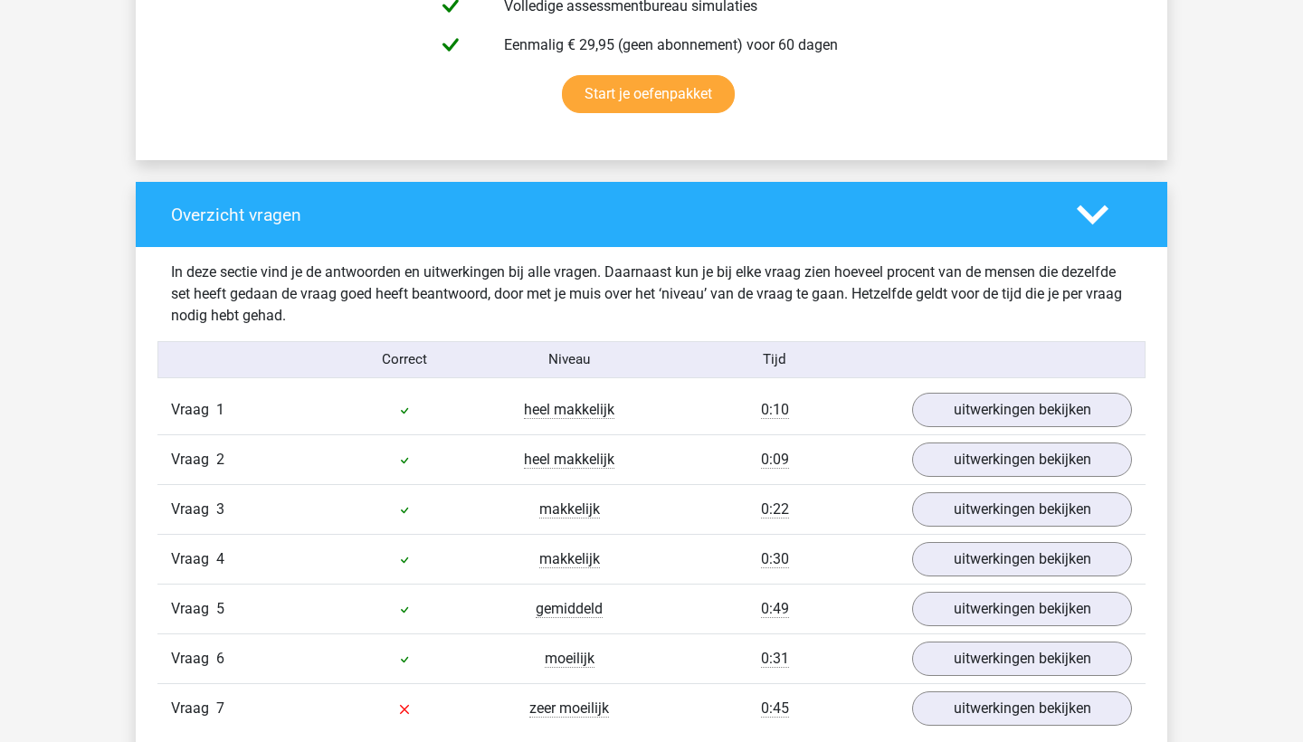
scroll to position [1126, 0]
